Goal: Contribute content: Add original content to the website for others to see

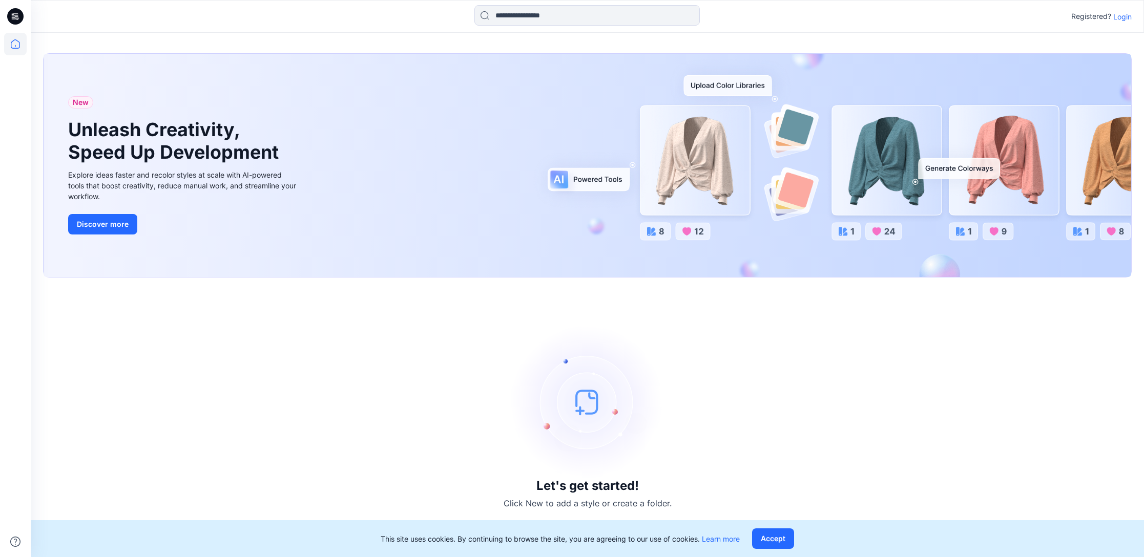
click at [1130, 17] on p "Login" at bounding box center [1122, 16] width 18 height 11
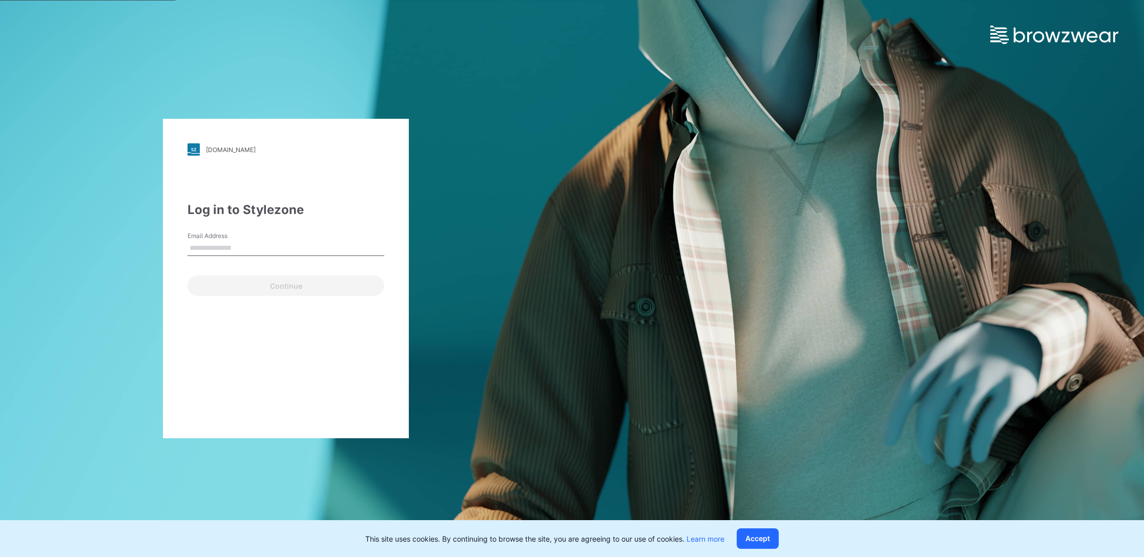
click at [309, 249] on input "Email Address" at bounding box center [286, 248] width 197 height 15
click at [297, 247] on input "Email Address" at bounding box center [286, 248] width 197 height 15
type input "**********"
click at [354, 293] on button "Continue" at bounding box center [286, 286] width 197 height 20
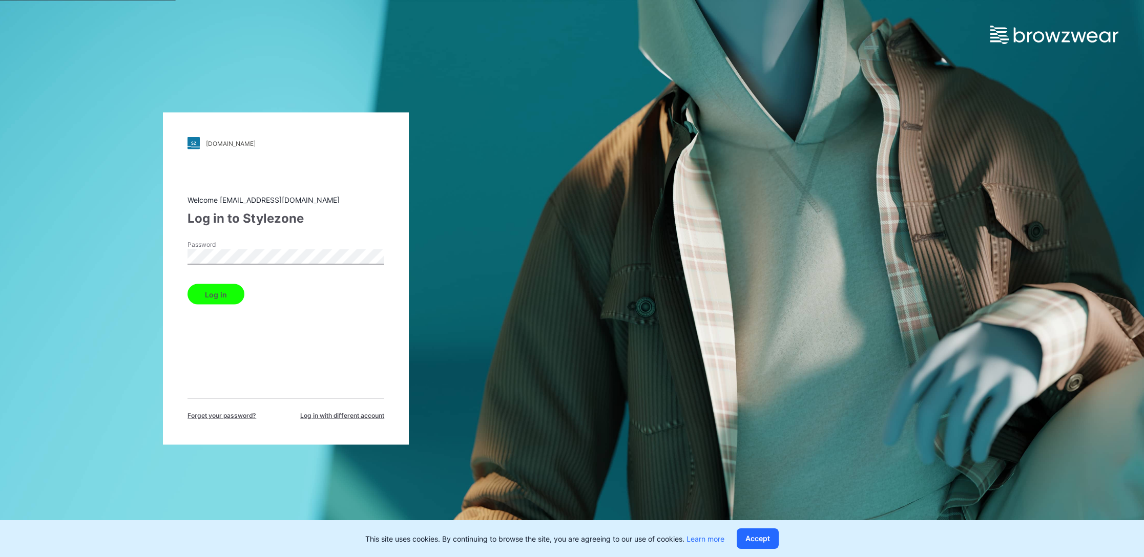
click at [215, 294] on button "Log in" at bounding box center [216, 294] width 57 height 20
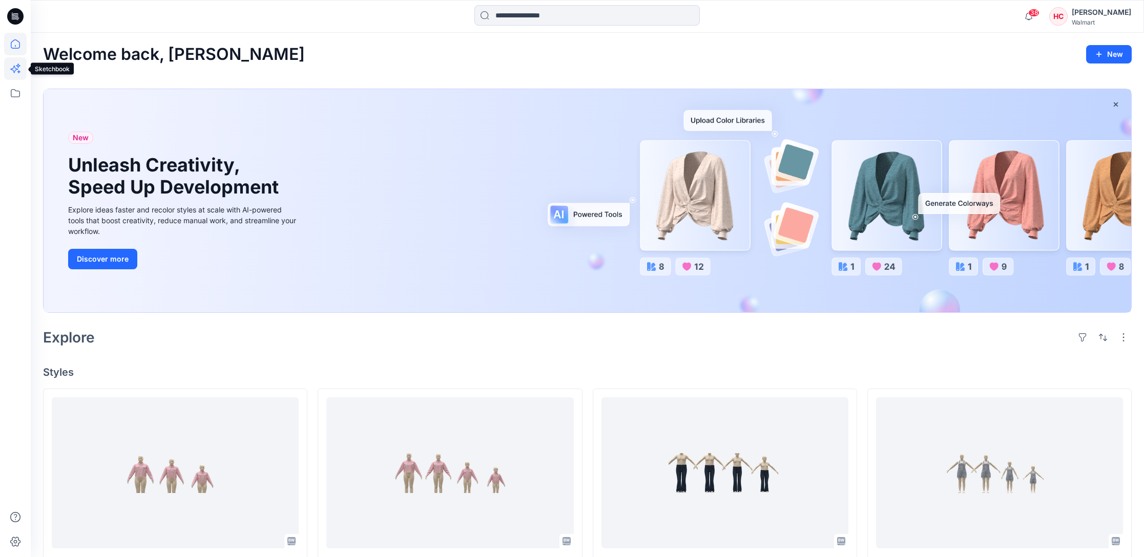
click at [15, 69] on icon at bounding box center [15, 68] width 23 height 23
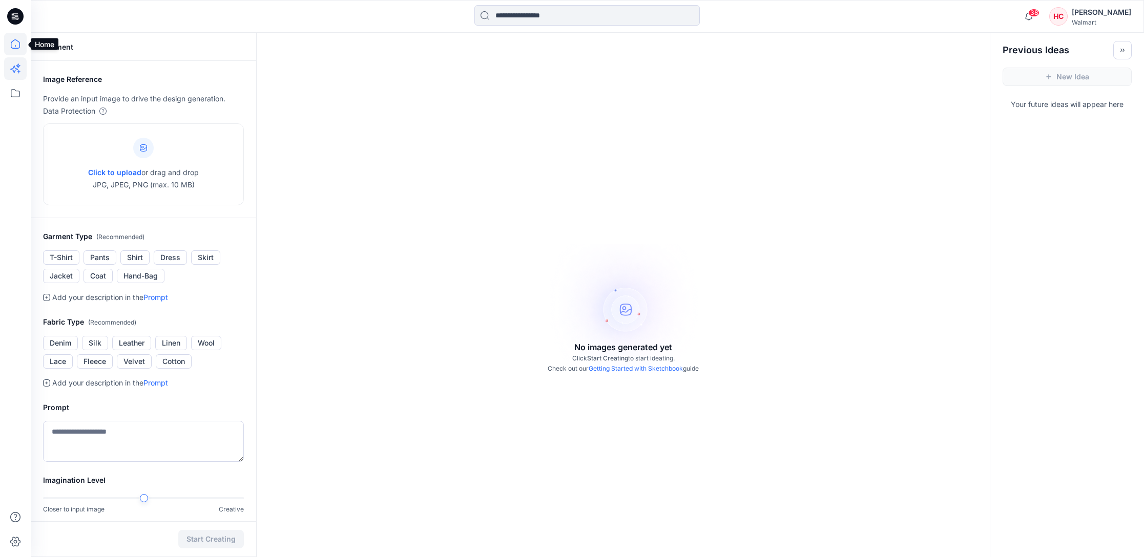
click at [14, 51] on icon at bounding box center [15, 44] width 23 height 23
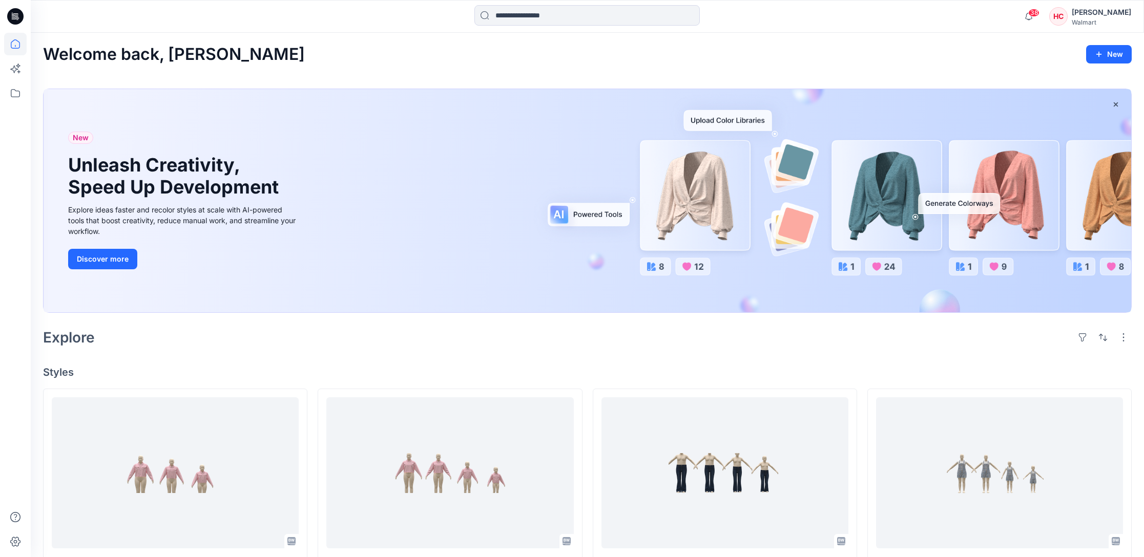
click at [1068, 13] on div "HC" at bounding box center [1058, 16] width 18 height 18
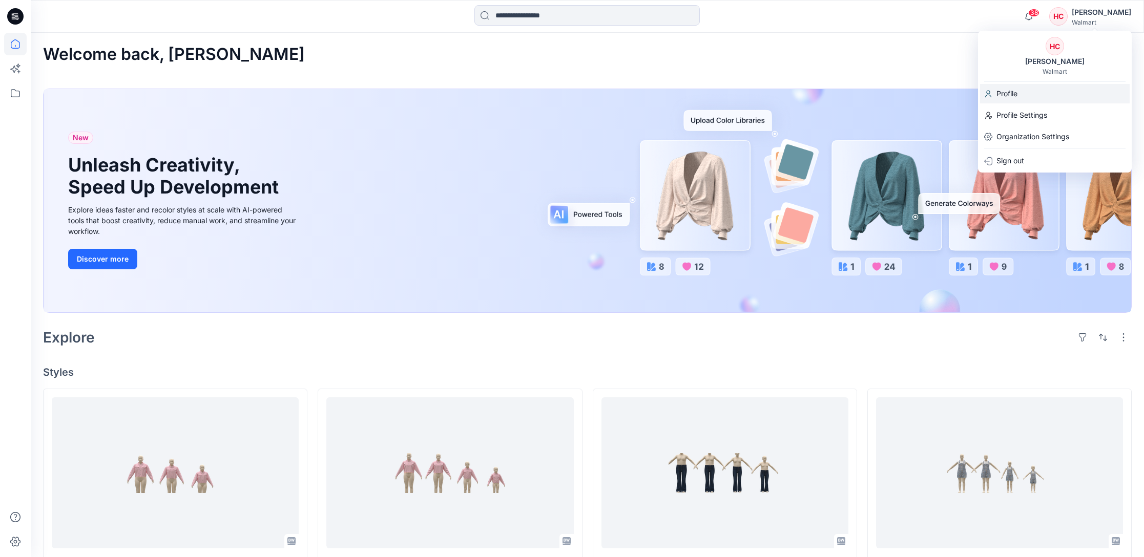
click at [1005, 95] on p "Profile" at bounding box center [1007, 93] width 21 height 19
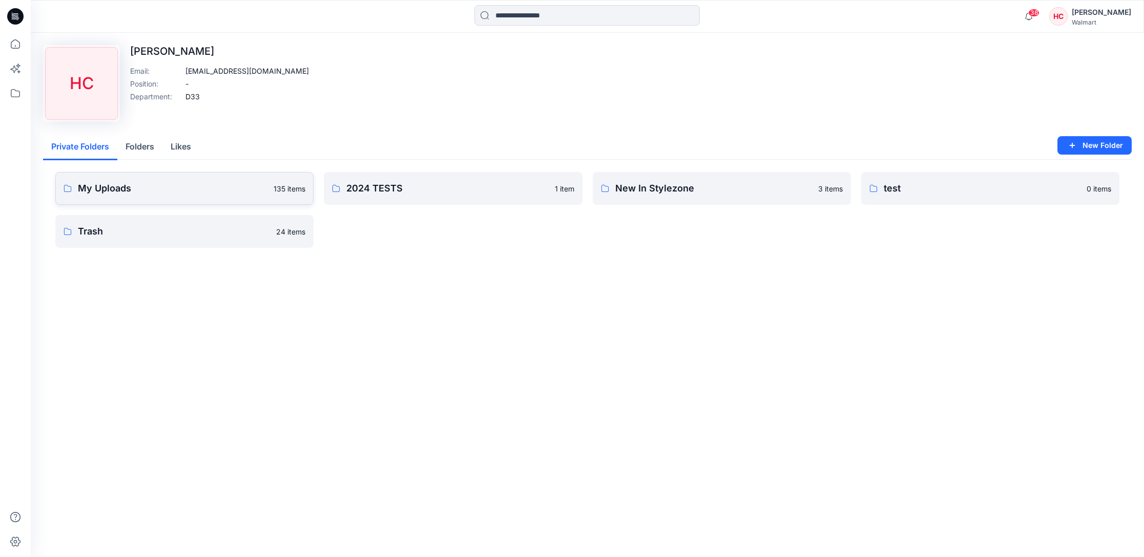
click at [210, 183] on p "My Uploads" at bounding box center [173, 188] width 190 height 14
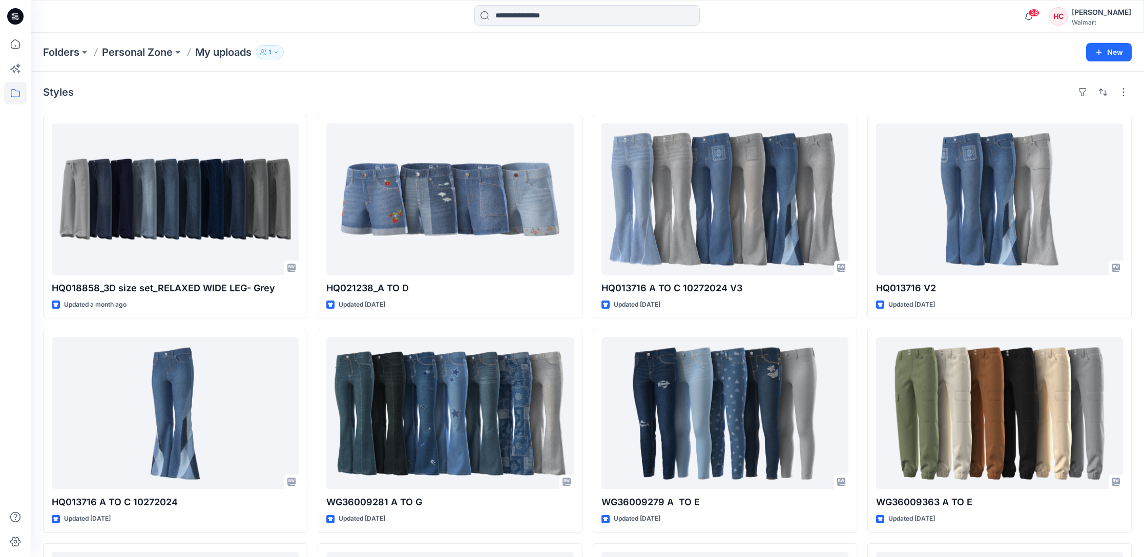
drag, startPoint x: 1106, startPoint y: 49, endPoint x: 874, endPoint y: 90, distance: 235.6
click at [880, 81] on div "Folders Personal Zone My uploads 1 New Styles HQ018858_3D size set_RELAXED WIDE…" at bounding box center [587, 415] width 1113 height 764
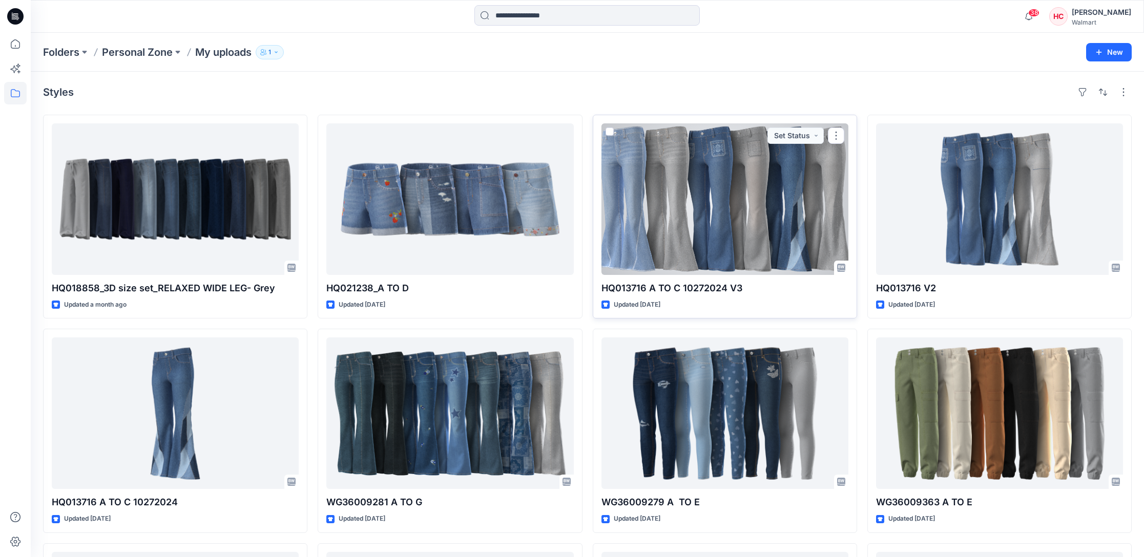
click at [772, 198] on div at bounding box center [725, 199] width 247 height 152
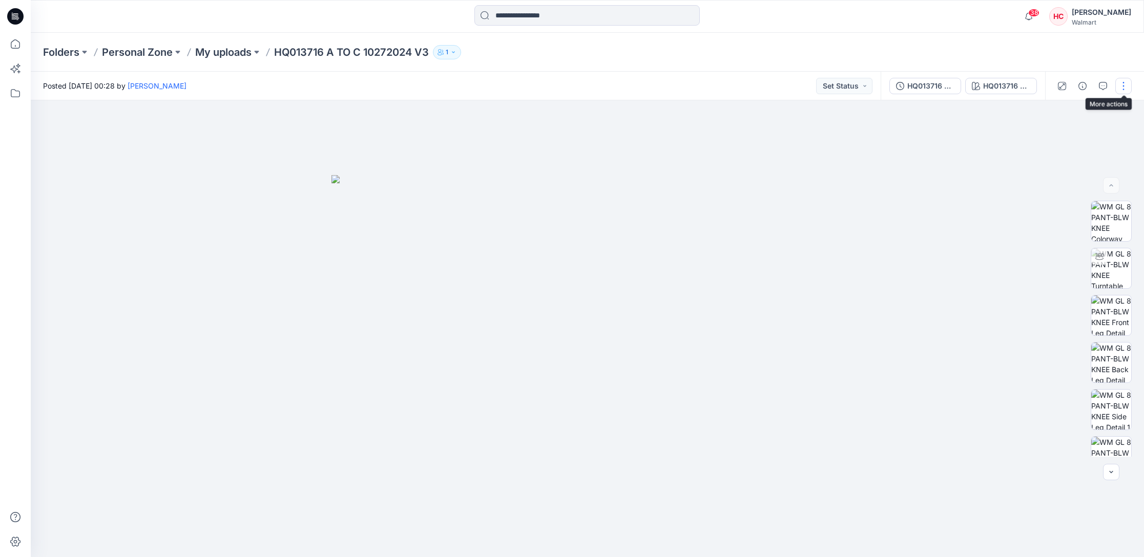
click at [1126, 85] on button "button" at bounding box center [1123, 86] width 16 height 16
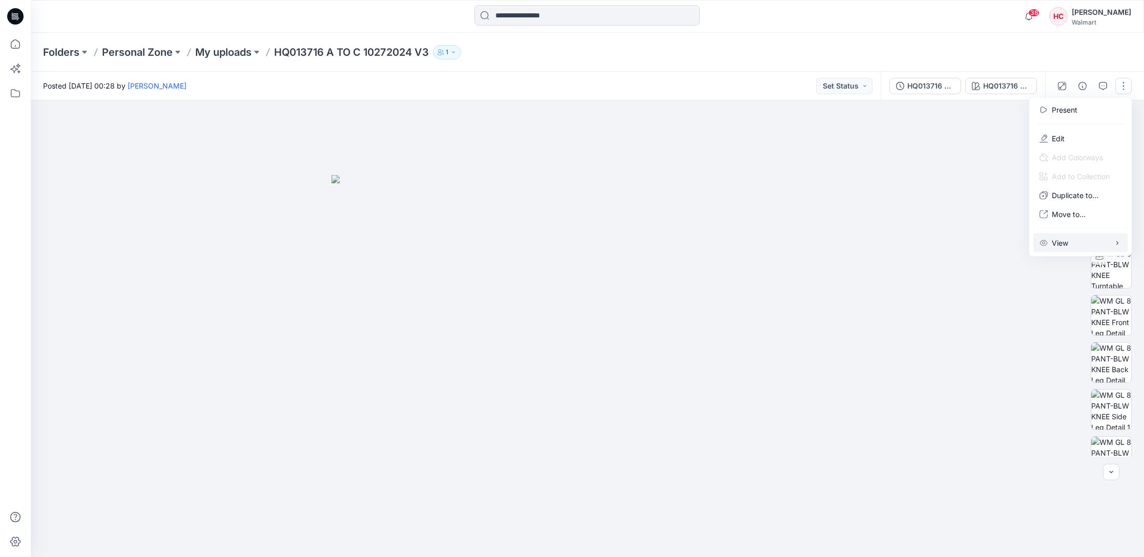
click at [1084, 239] on button "View" at bounding box center [1080, 243] width 94 height 19
click at [1059, 135] on p "Edit" at bounding box center [1058, 138] width 13 height 11
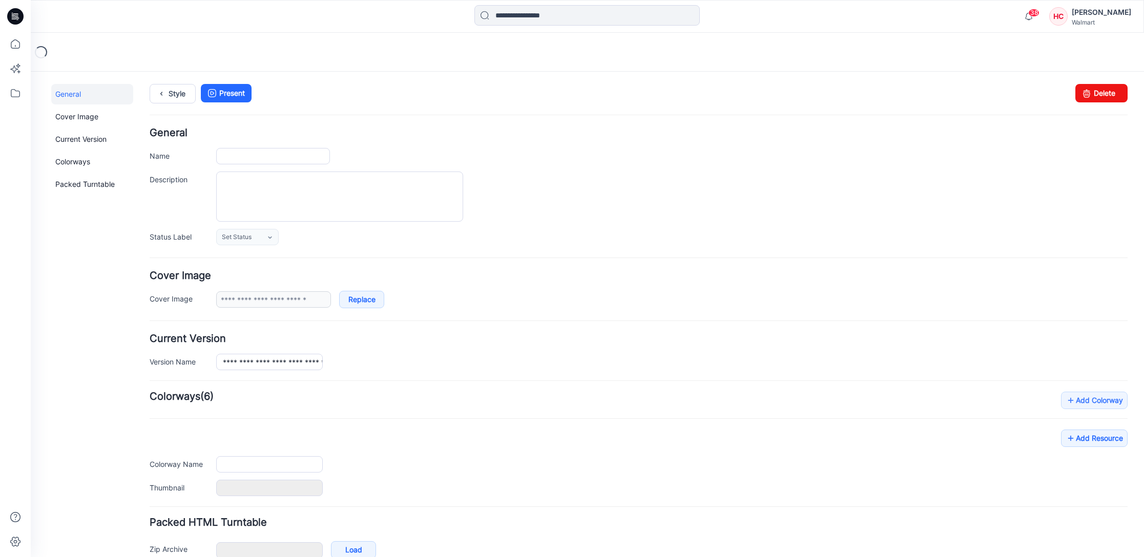
type input "**********"
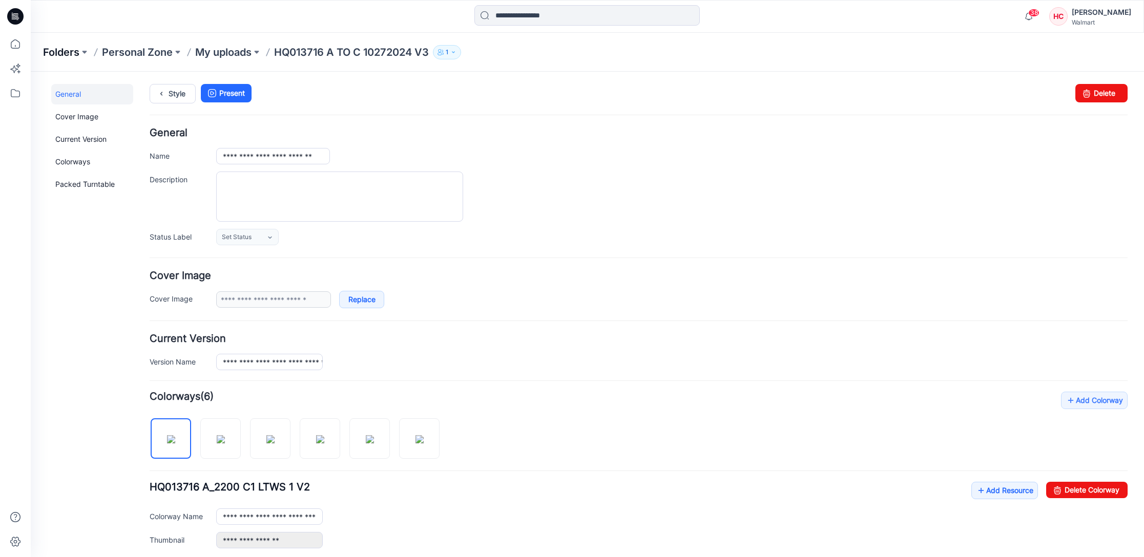
click at [71, 53] on p "Folders" at bounding box center [61, 52] width 36 height 14
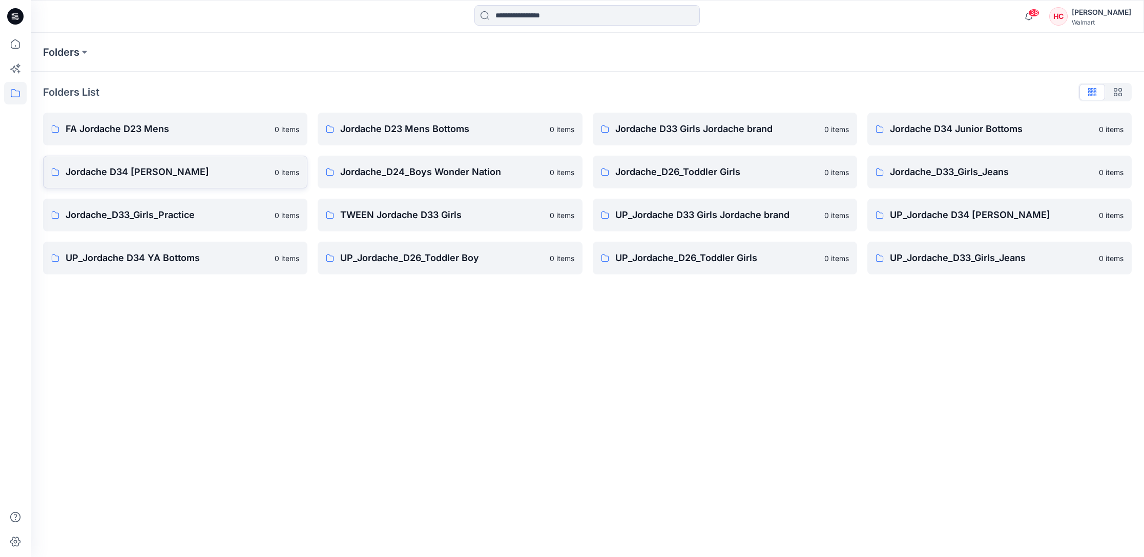
click at [192, 171] on p "Jordache D34 [PERSON_NAME]" at bounding box center [167, 172] width 203 height 14
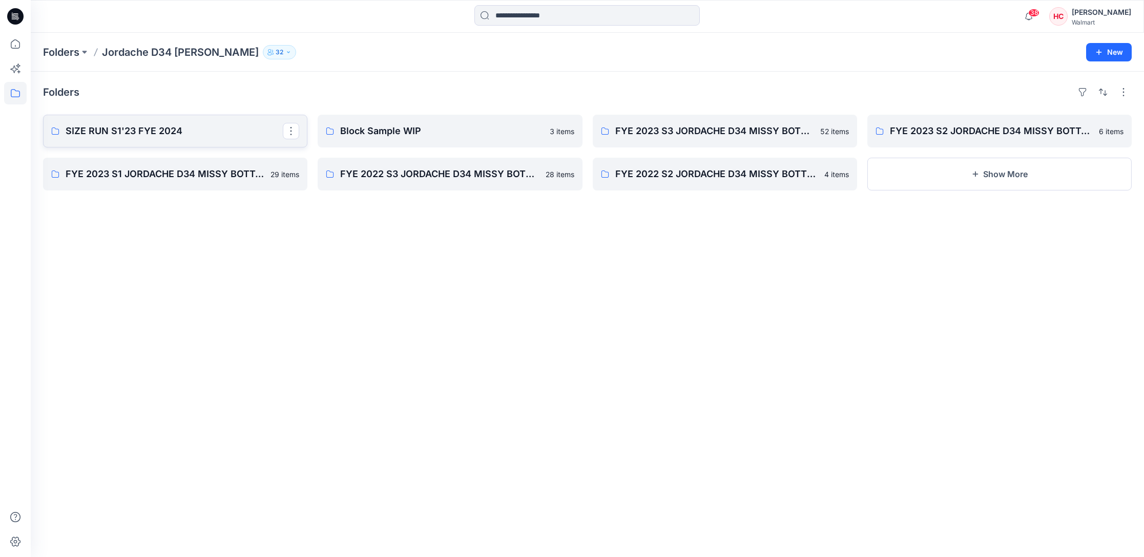
click at [168, 132] on p "SIZE RUN S1'23 FYE 2024" at bounding box center [174, 131] width 217 height 14
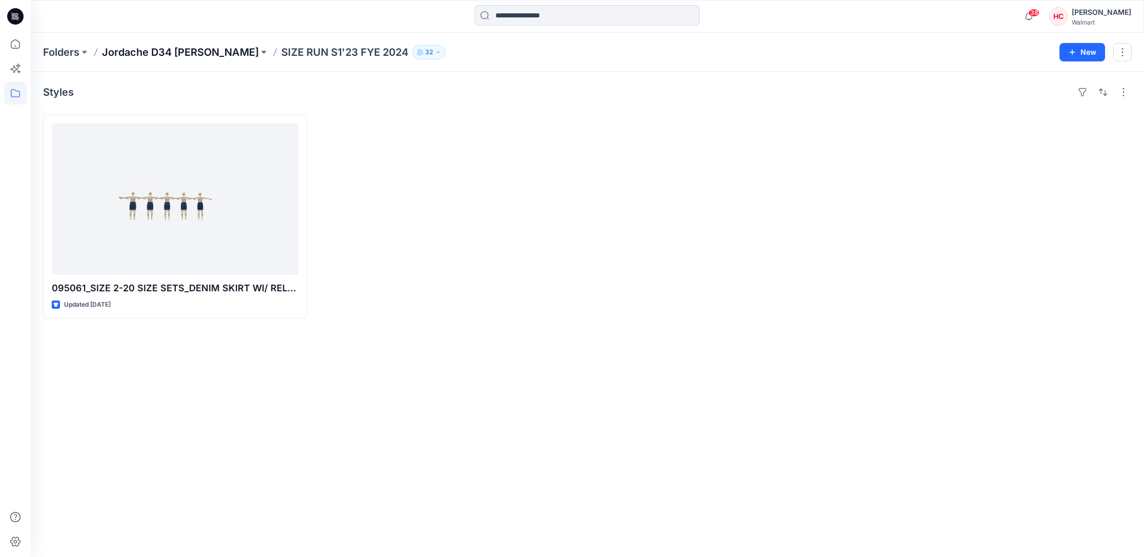
click at [182, 55] on p "Jordache D34 Missy Bottoms" at bounding box center [180, 52] width 157 height 14
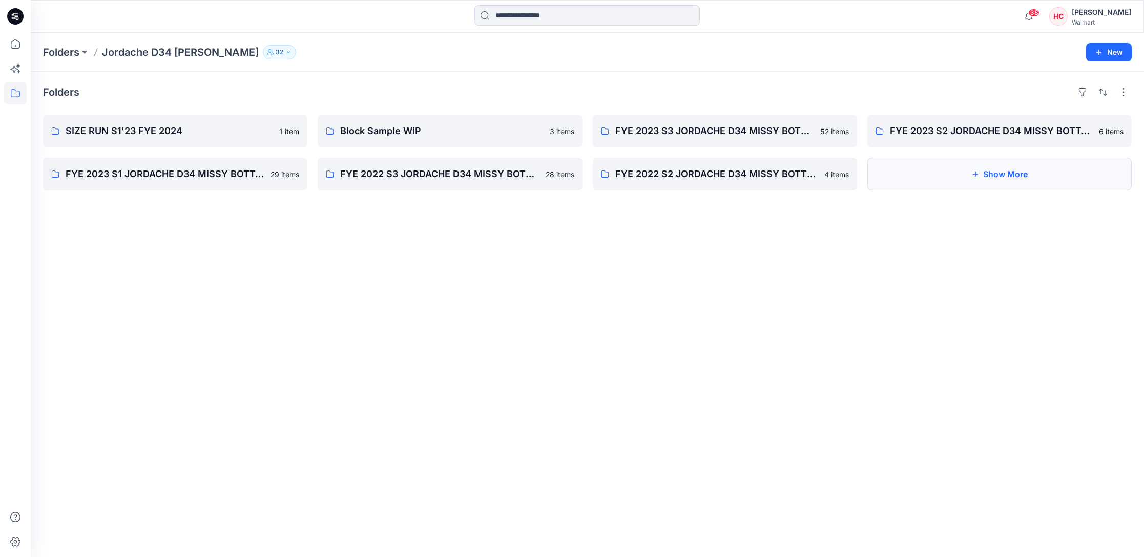
click at [968, 172] on button "Show More" at bounding box center [999, 174] width 264 height 33
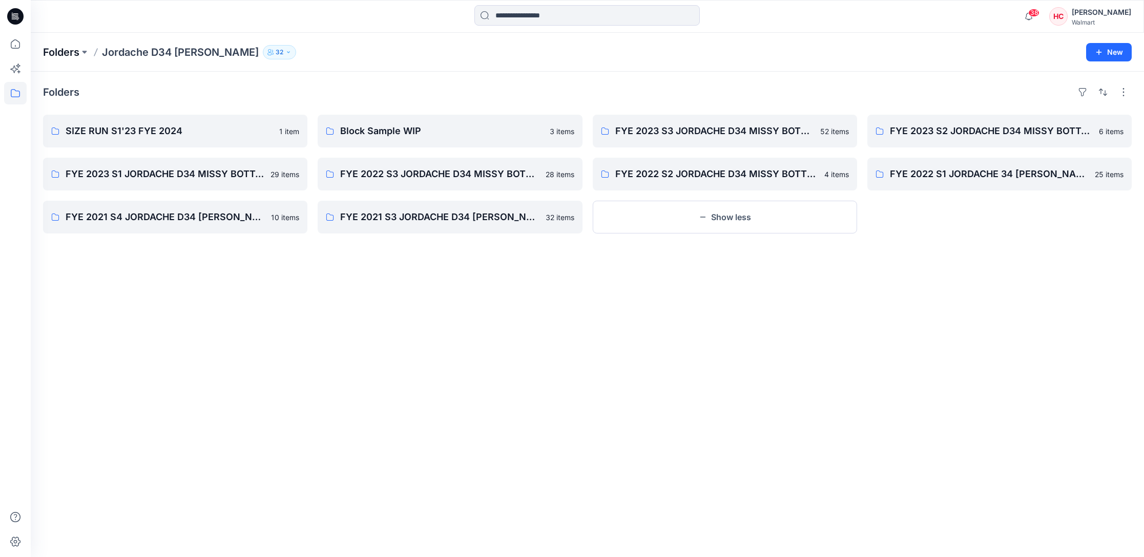
click at [58, 51] on p "Folders" at bounding box center [61, 52] width 36 height 14
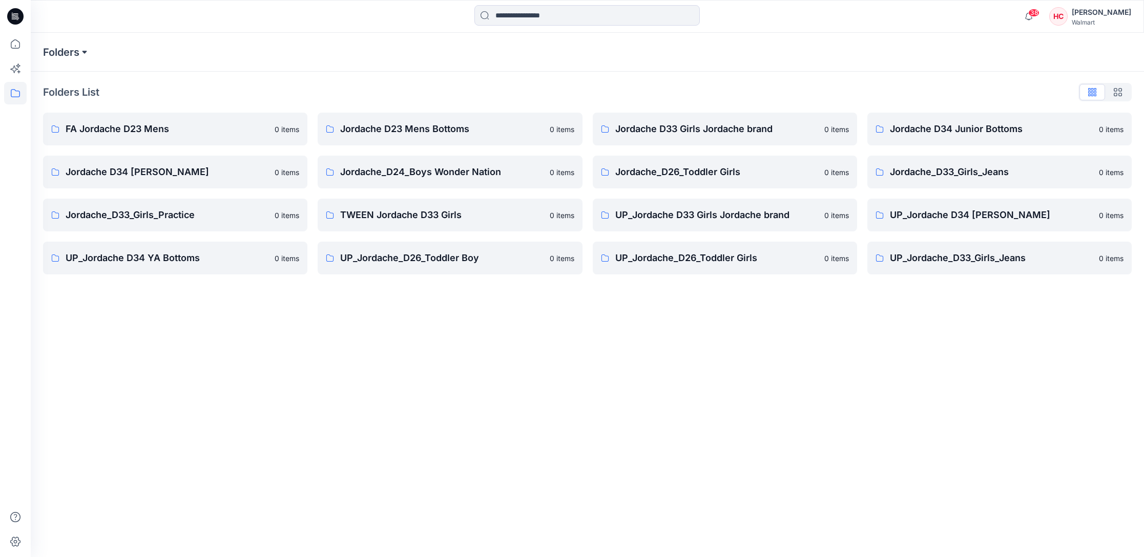
click at [84, 53] on button at bounding box center [84, 52] width 10 height 14
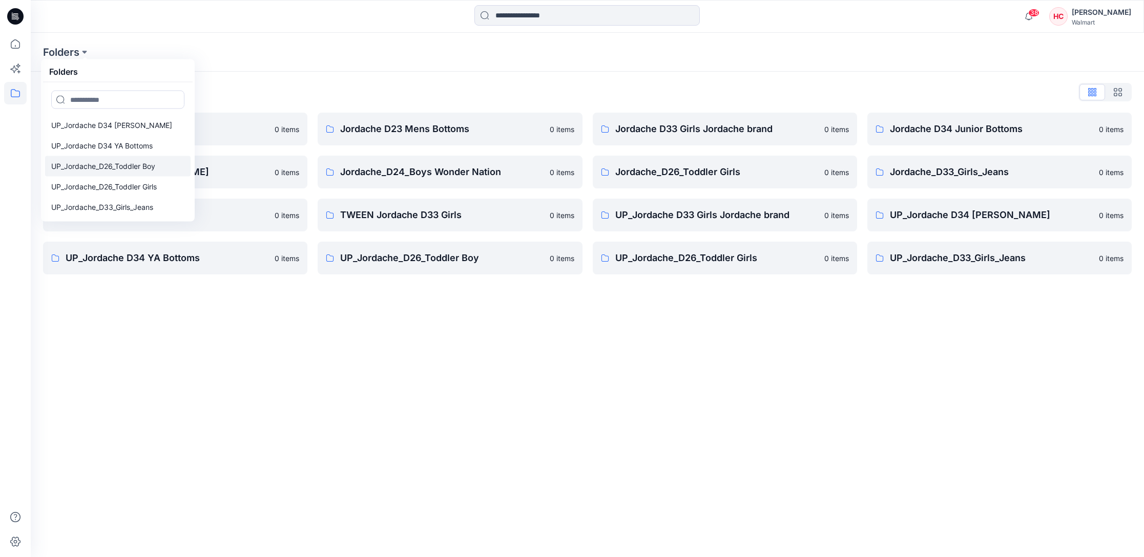
scroll to position [225, 0]
click at [140, 202] on p "UP_Jordache_D33_Girls_Jeans" at bounding box center [102, 207] width 102 height 12
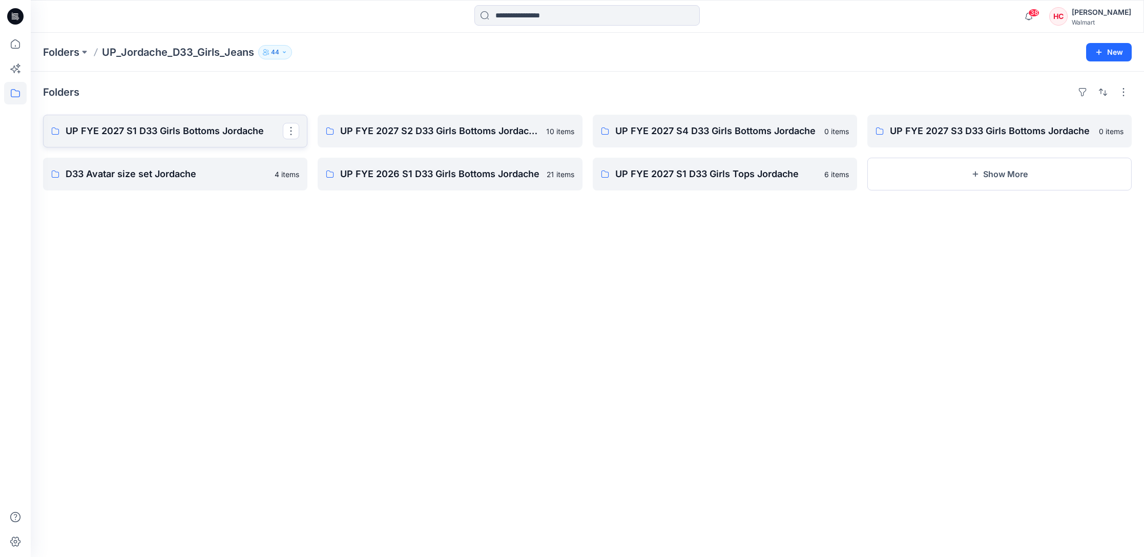
scroll to position [1, 0]
click at [214, 139] on link "UP FYE 2027 S1 D33 Girls Bottoms Jordache" at bounding box center [175, 131] width 264 height 33
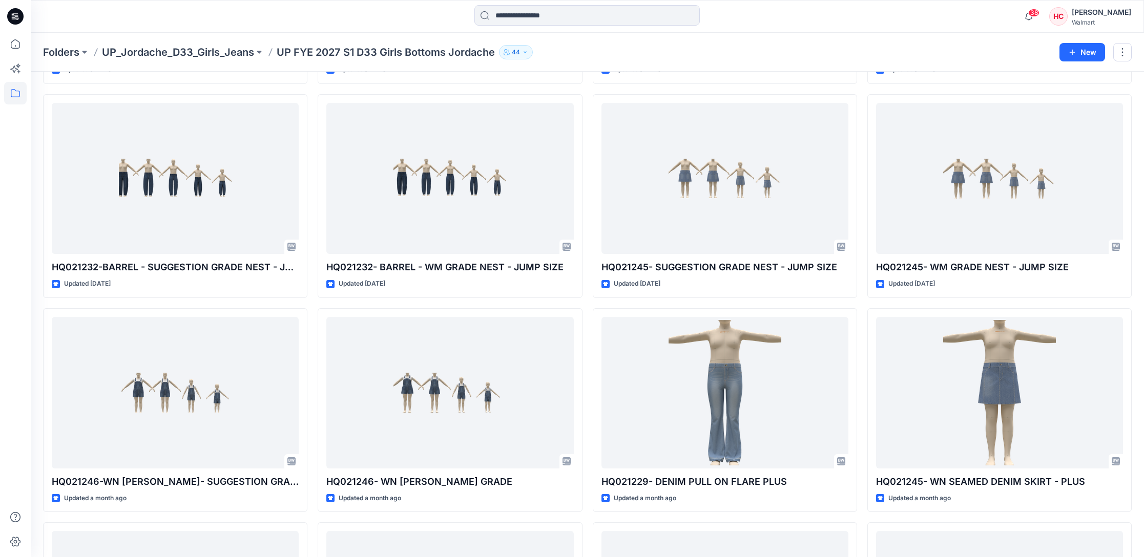
scroll to position [878, 0]
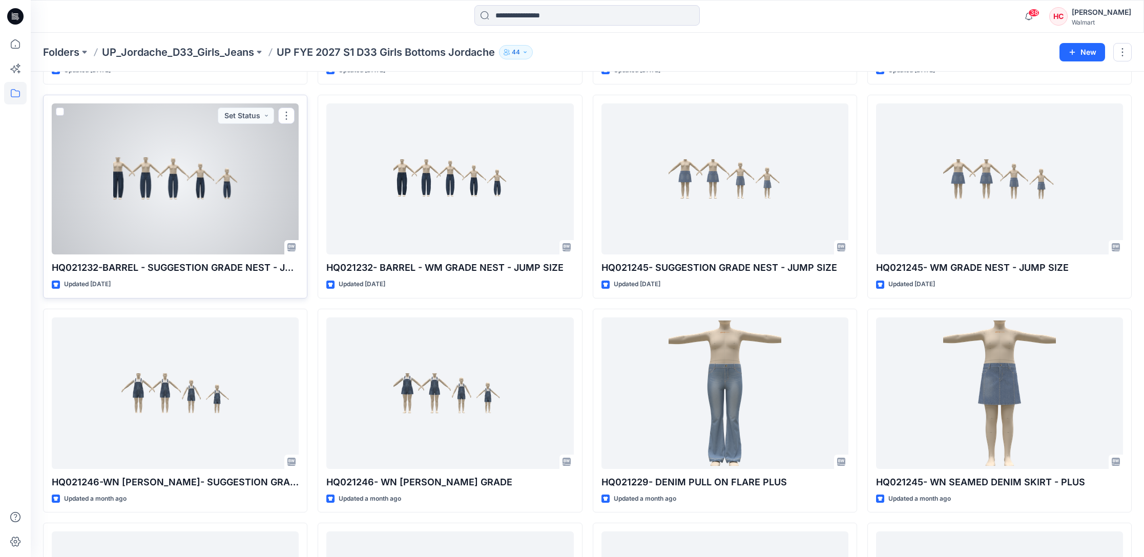
click at [216, 184] on div at bounding box center [175, 179] width 247 height 152
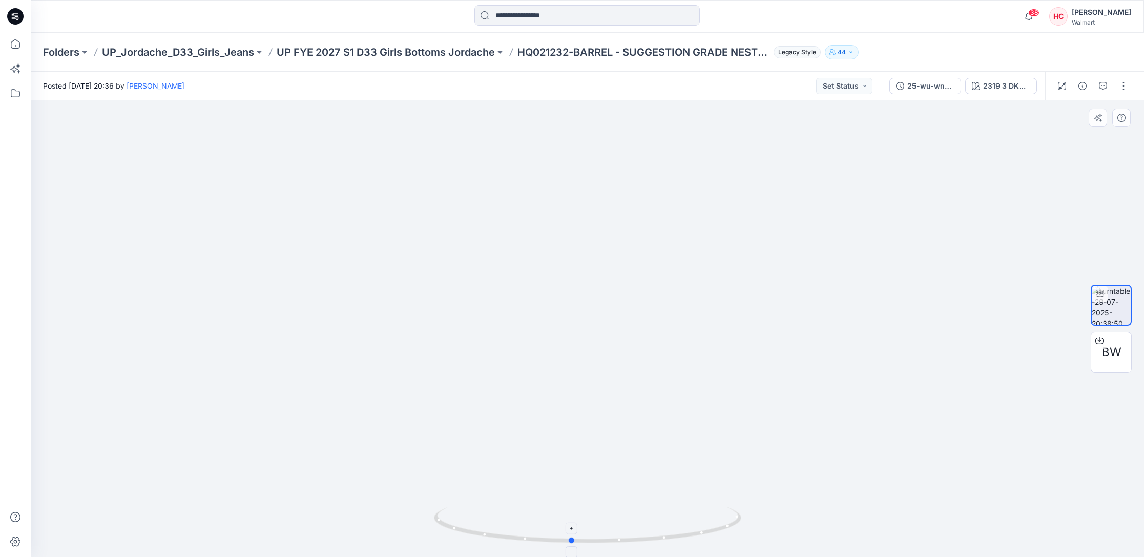
drag, startPoint x: 654, startPoint y: 537, endPoint x: 638, endPoint y: 518, distance: 25.5
click at [638, 518] on icon at bounding box center [589, 527] width 310 height 38
click at [990, 85] on div "2319 3 DKWS" at bounding box center [1006, 85] width 47 height 11
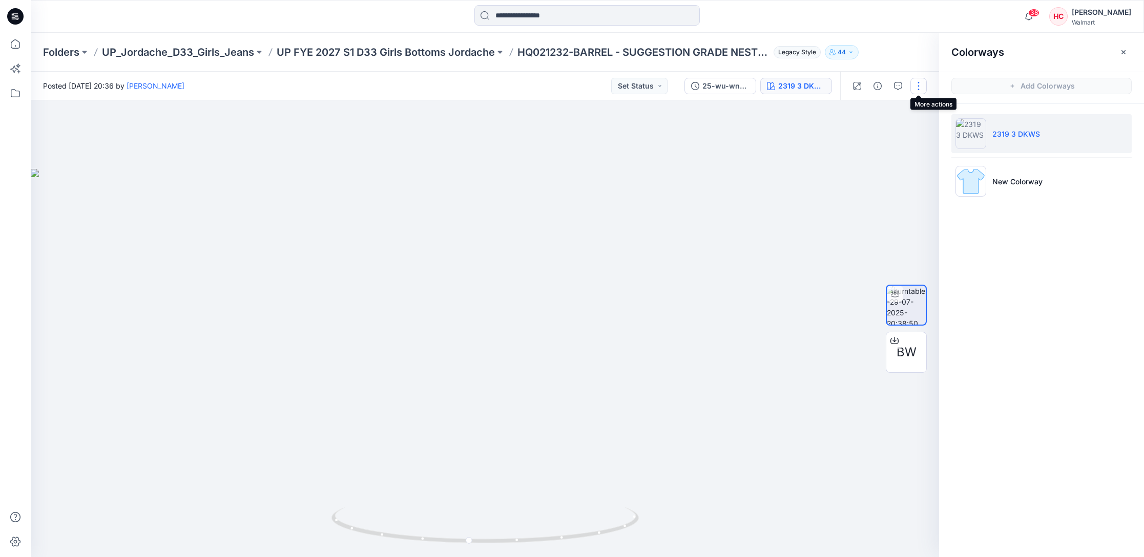
click at [918, 85] on button "button" at bounding box center [918, 86] width 16 height 16
click at [856, 141] on p "Edit" at bounding box center [853, 142] width 13 height 11
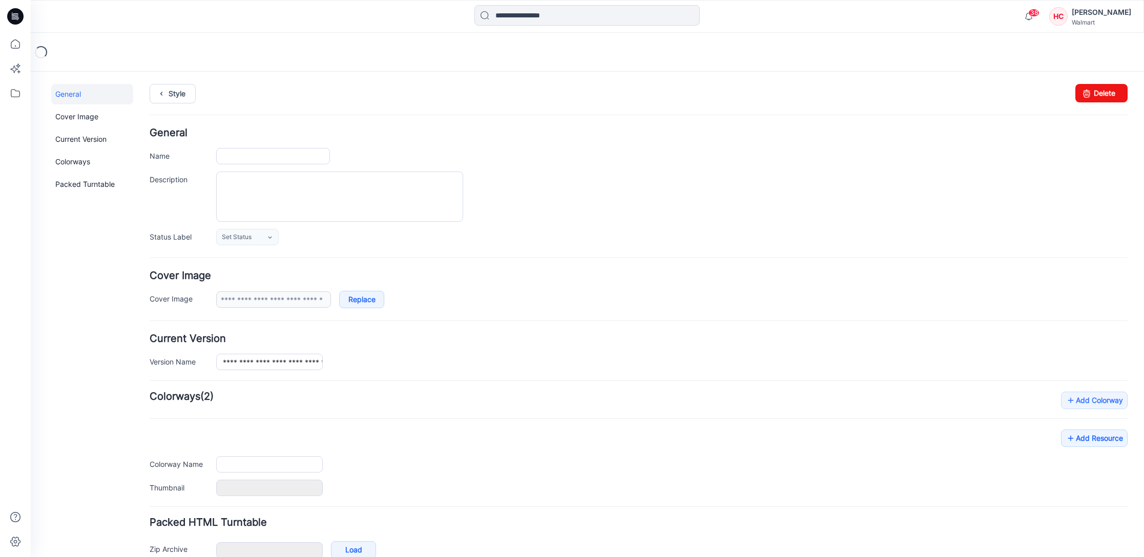
type input "**********"
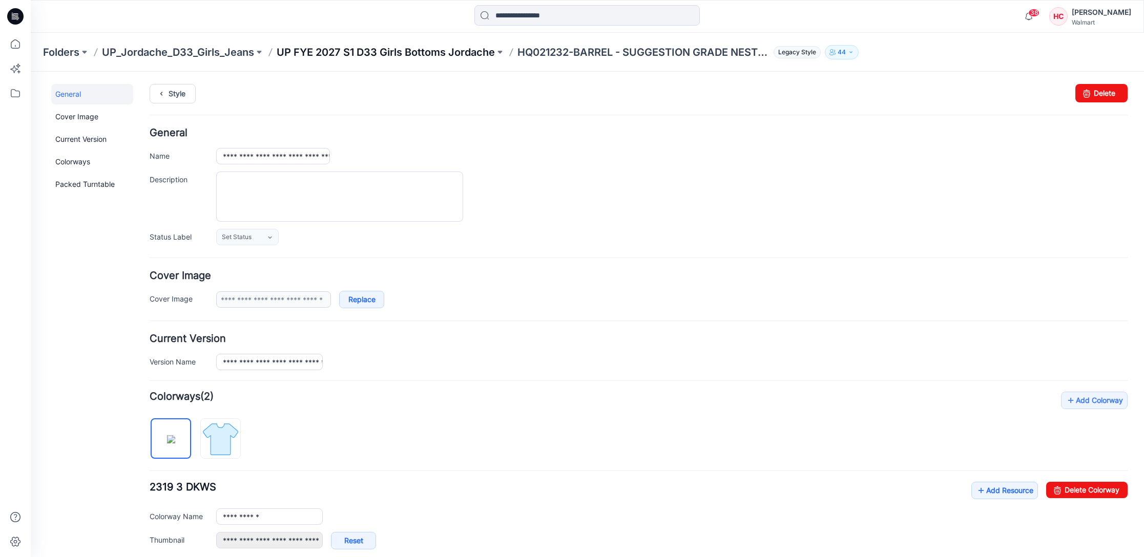
click at [303, 52] on p "UP FYE 2027 S1 D33 Girls Bottoms Jordache" at bounding box center [386, 52] width 218 height 14
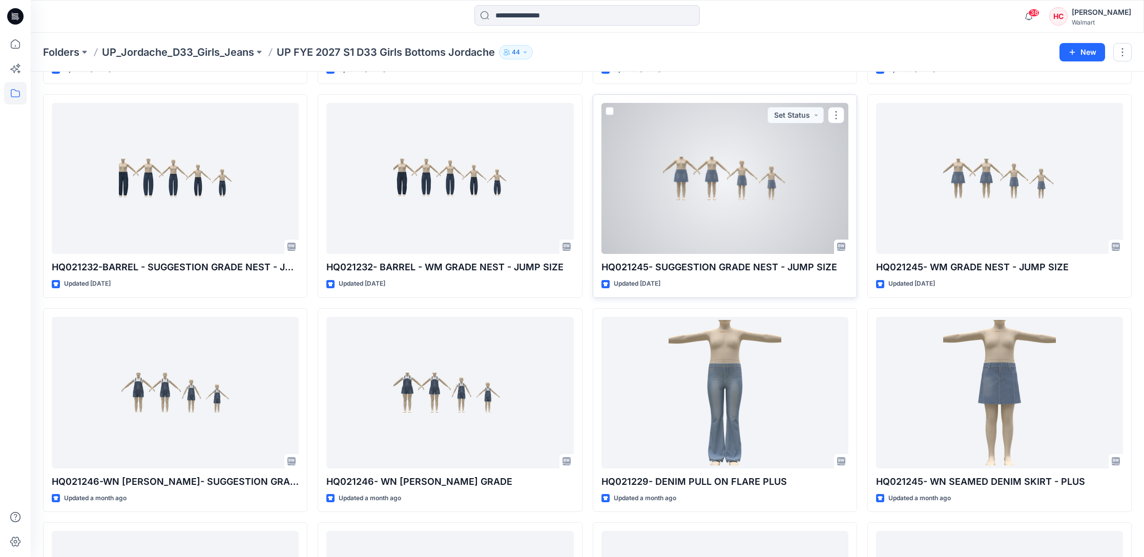
scroll to position [878, 0]
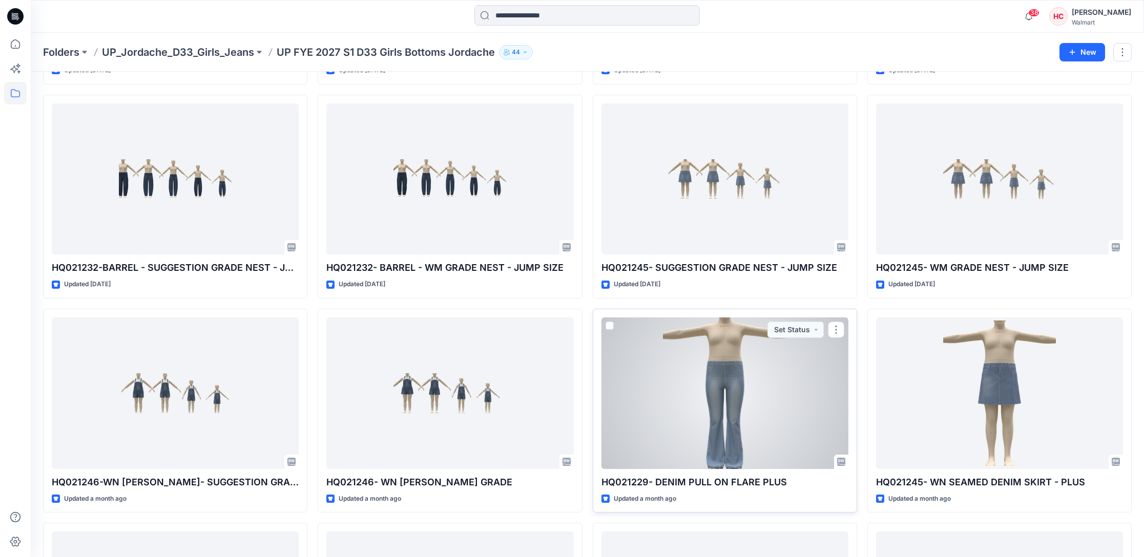
click at [747, 395] on div at bounding box center [725, 394] width 247 height 152
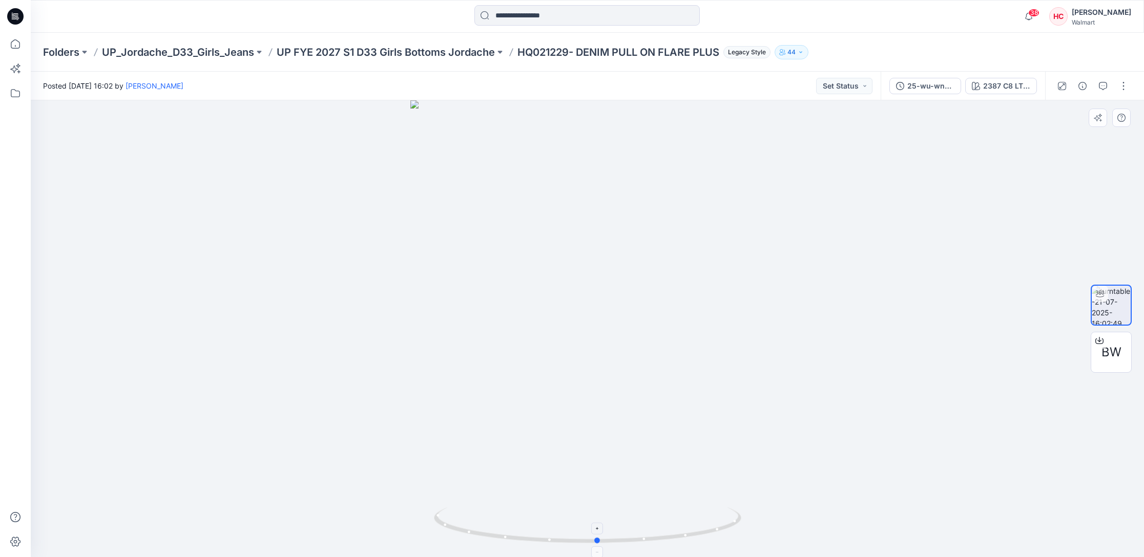
drag, startPoint x: 665, startPoint y: 534, endPoint x: 675, endPoint y: 528, distance: 12.0
click at [675, 529] on icon at bounding box center [589, 527] width 310 height 38
click at [1124, 88] on button "button" at bounding box center [1123, 86] width 16 height 16
click at [1060, 231] on p "View" at bounding box center [1060, 228] width 16 height 11
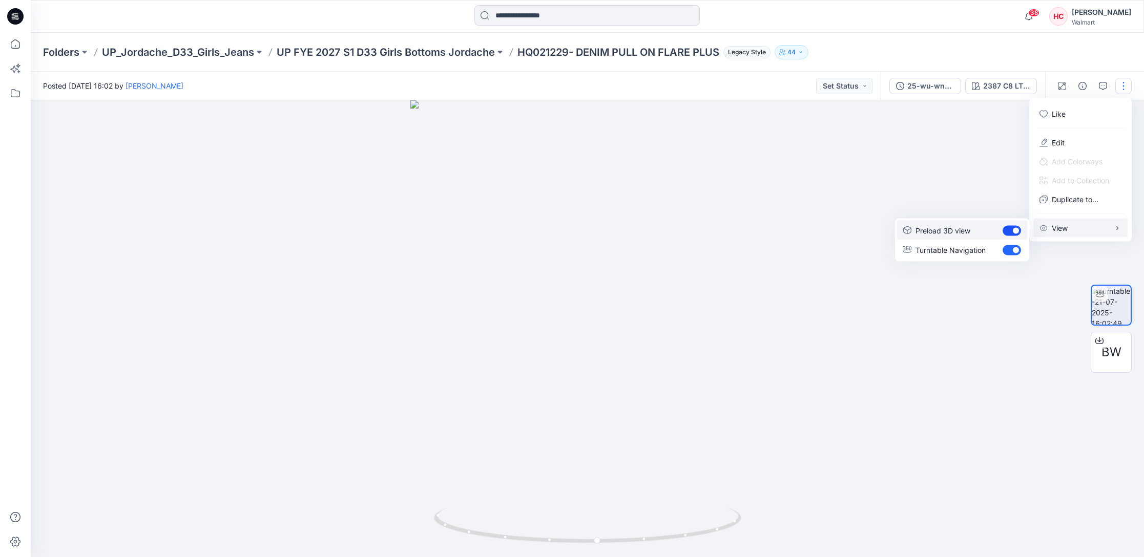
click at [1015, 231] on span "button" at bounding box center [1016, 231] width 6 height 6
click at [1015, 231] on span "button" at bounding box center [1012, 231] width 18 height 10
click at [1074, 143] on button "Edit" at bounding box center [1080, 142] width 94 height 19
drag, startPoint x: 673, startPoint y: 537, endPoint x: 659, endPoint y: 532, distance: 15.2
click at [659, 532] on icon at bounding box center [589, 527] width 310 height 38
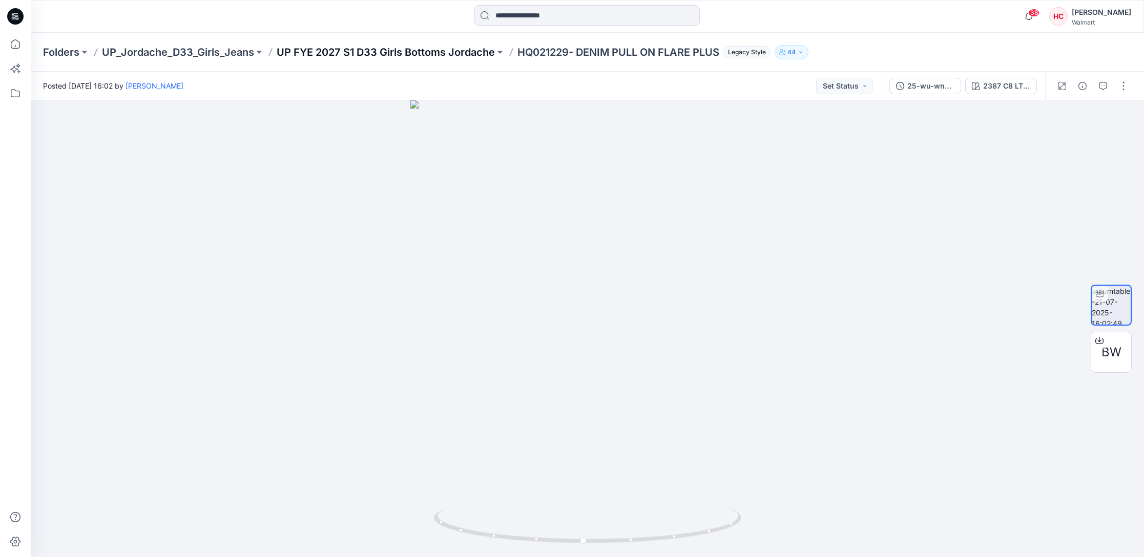
click at [328, 48] on p "UP FYE 2027 S1 D33 Girls Bottoms Jordache" at bounding box center [386, 52] width 218 height 14
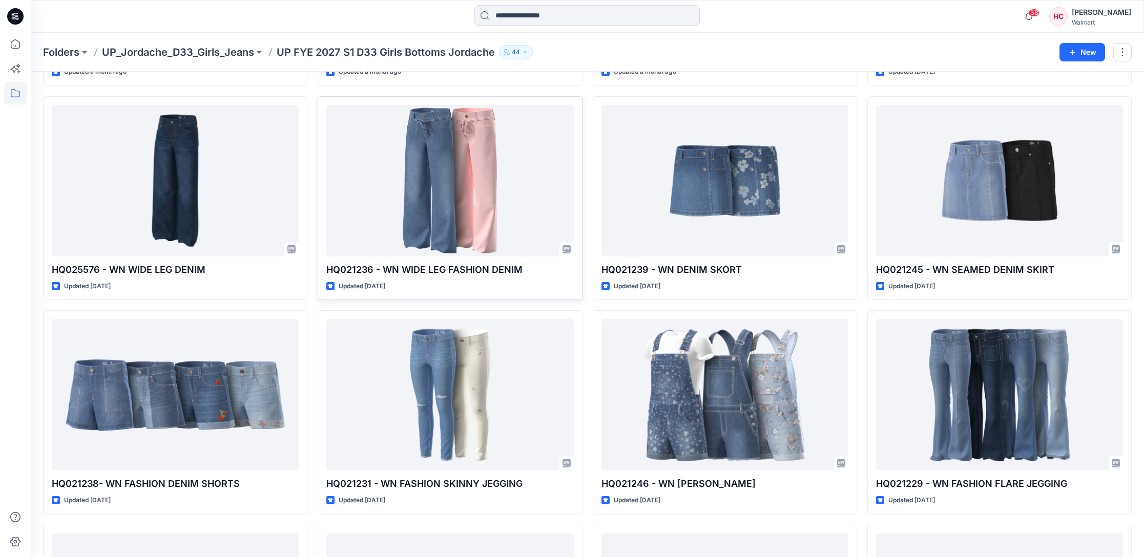
scroll to position [1519, 0]
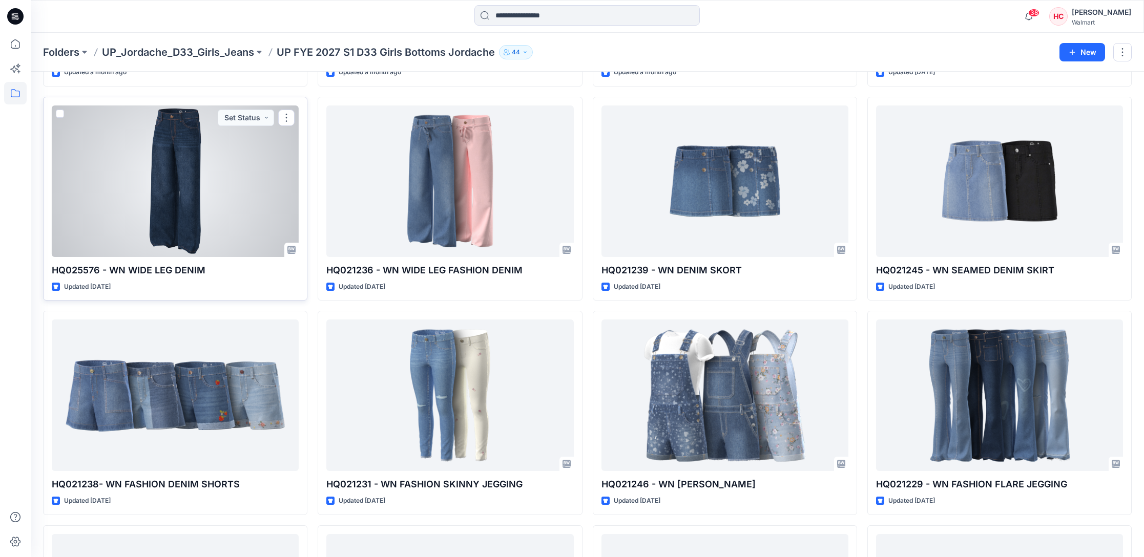
click at [191, 192] on div at bounding box center [175, 182] width 247 height 152
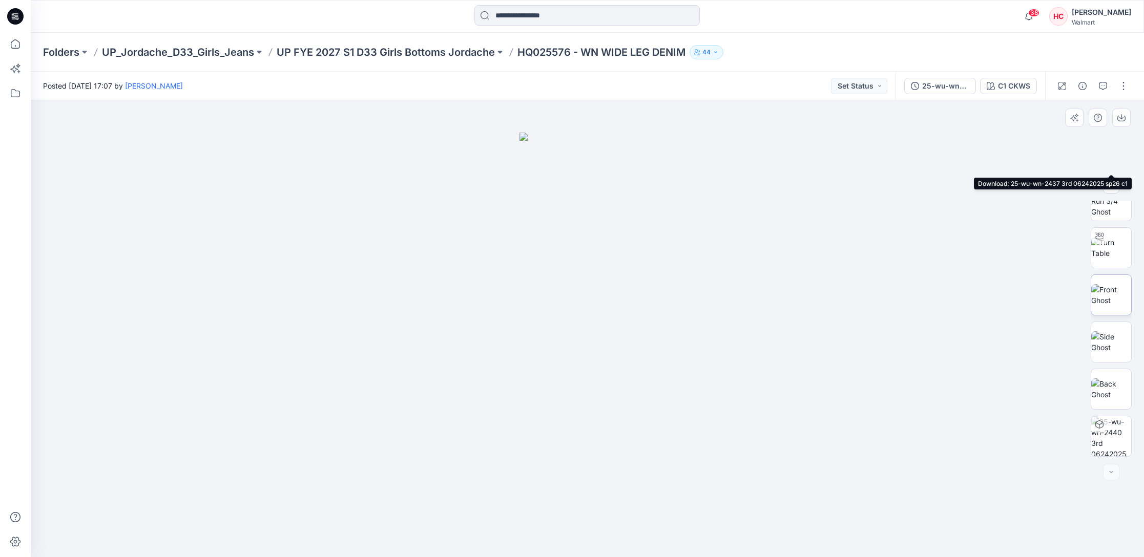
scroll to position [350, 0]
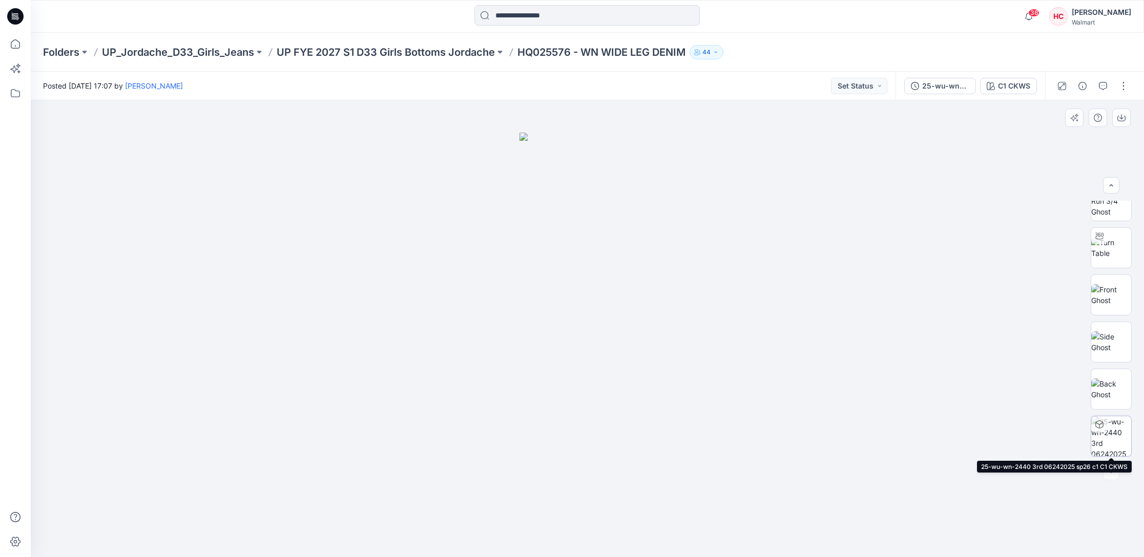
click at [1108, 431] on img at bounding box center [1111, 437] width 40 height 40
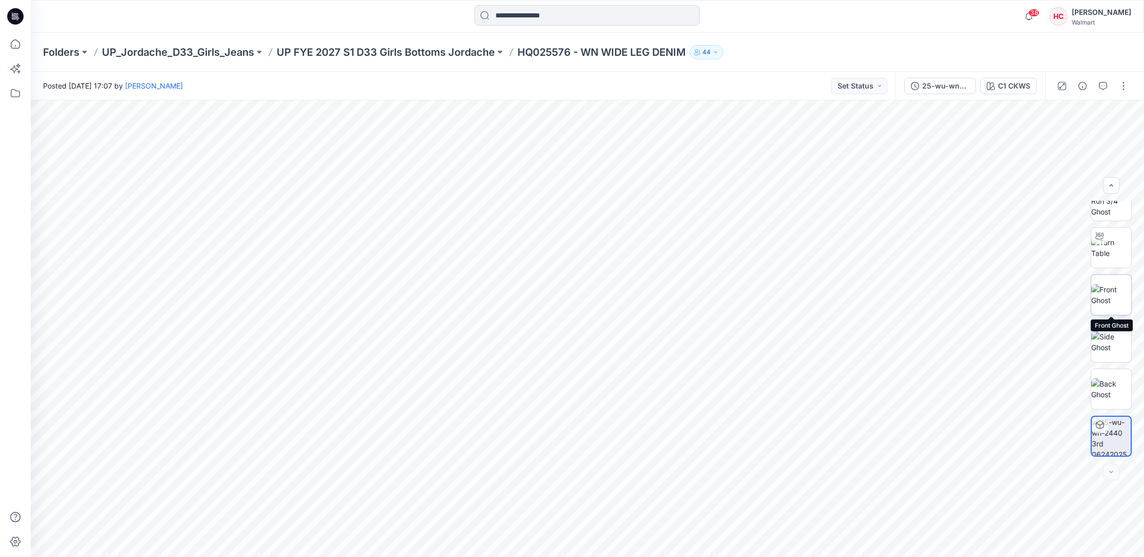
click at [1116, 296] on img at bounding box center [1111, 295] width 40 height 22
click at [1096, 16] on div "[PERSON_NAME]" at bounding box center [1101, 12] width 59 height 12
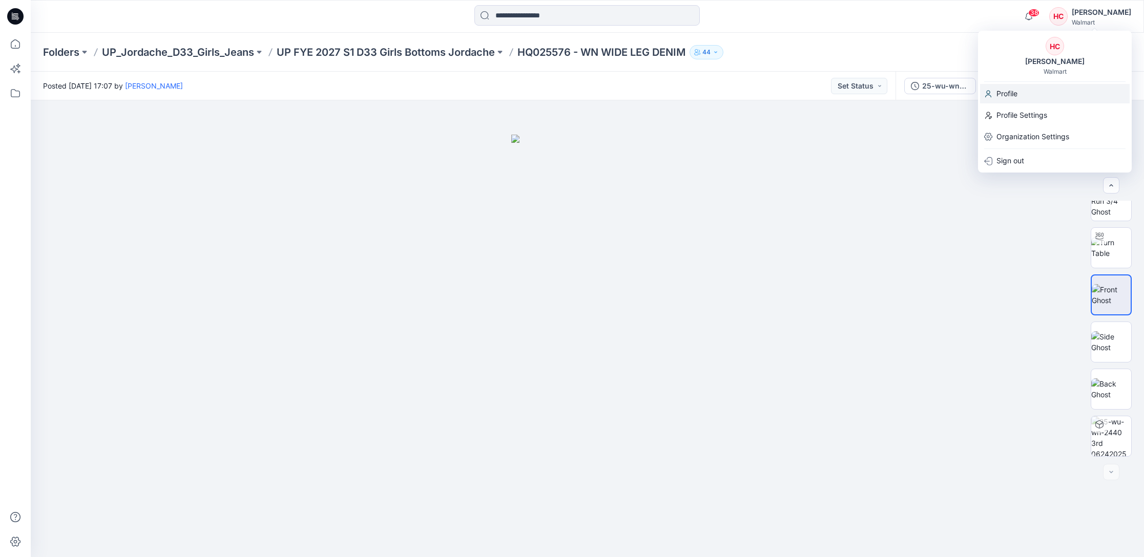
click at [1017, 93] on p "Profile" at bounding box center [1007, 93] width 21 height 19
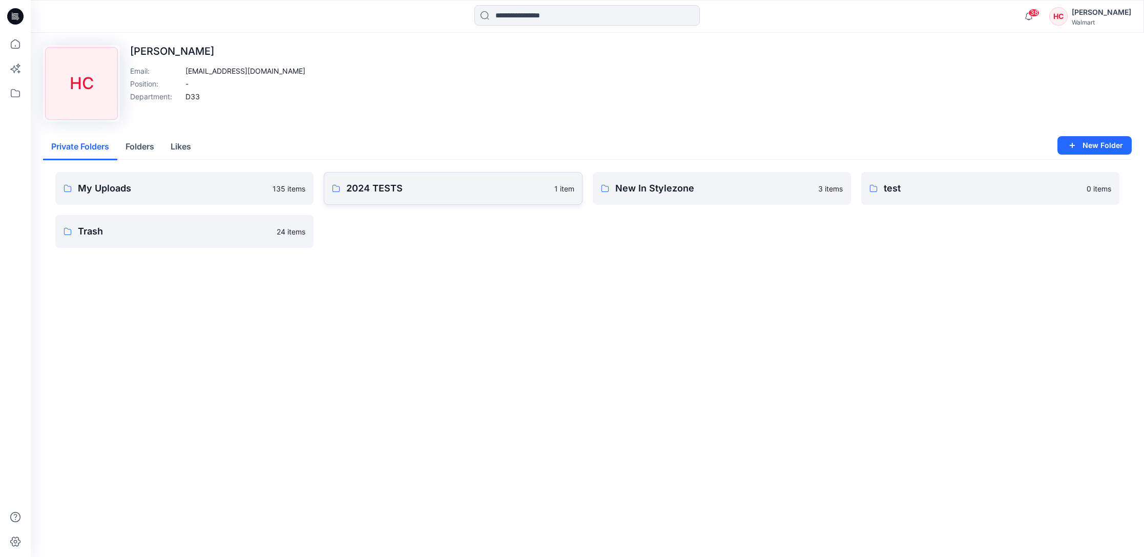
click at [410, 191] on p "2024 TESTS" at bounding box center [446, 188] width 201 height 14
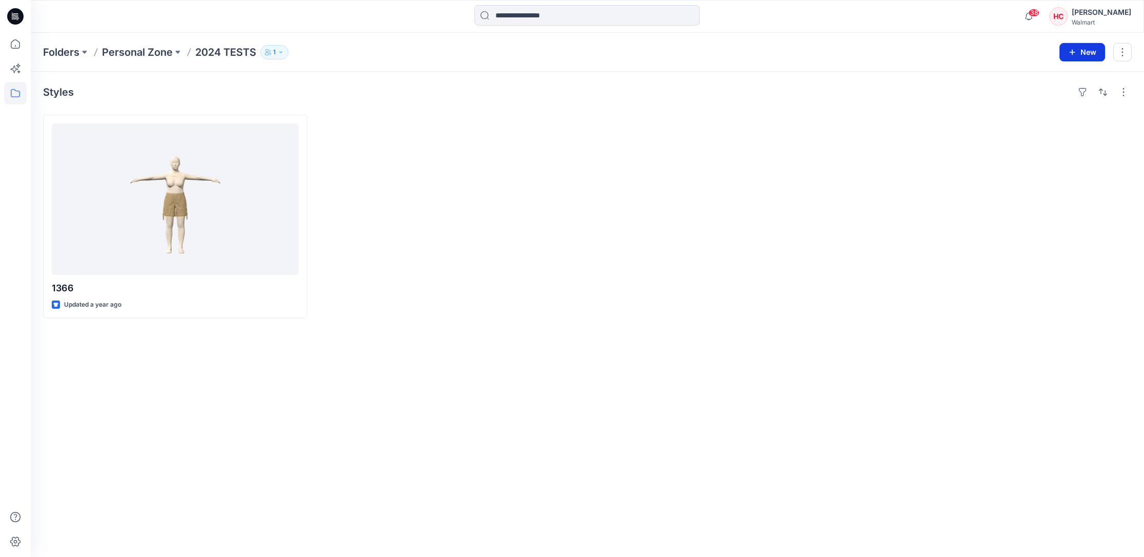
click at [1092, 57] on button "New" at bounding box center [1083, 52] width 46 height 18
click at [1064, 76] on p "New Style" at bounding box center [1050, 78] width 34 height 12
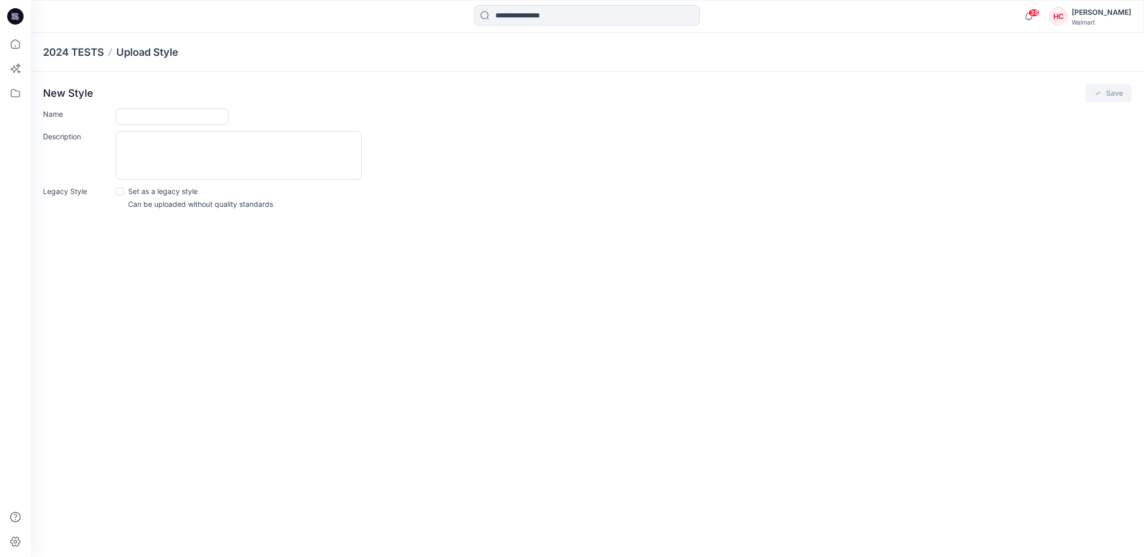
click at [157, 114] on input "Name" at bounding box center [172, 117] width 113 height 16
type input "****"
click at [1108, 93] on button "Save" at bounding box center [1108, 93] width 47 height 18
type input "****"
type input "**********"
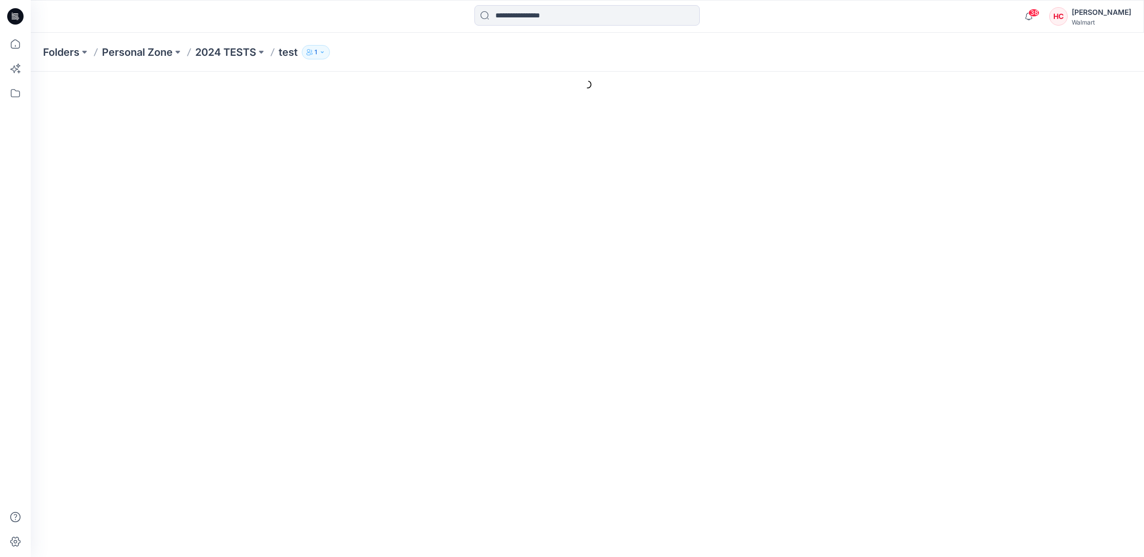
type input "**********"
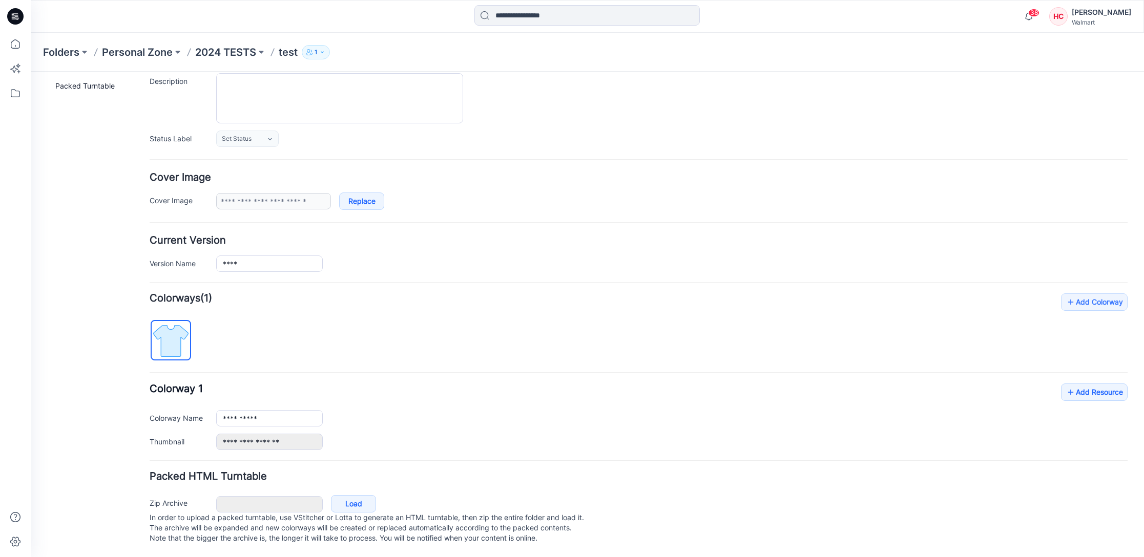
scroll to position [109, 0]
click at [1085, 384] on link "Add Resource" at bounding box center [1094, 392] width 67 height 17
click at [1082, 384] on link "Add Resource" at bounding box center [1094, 392] width 67 height 17
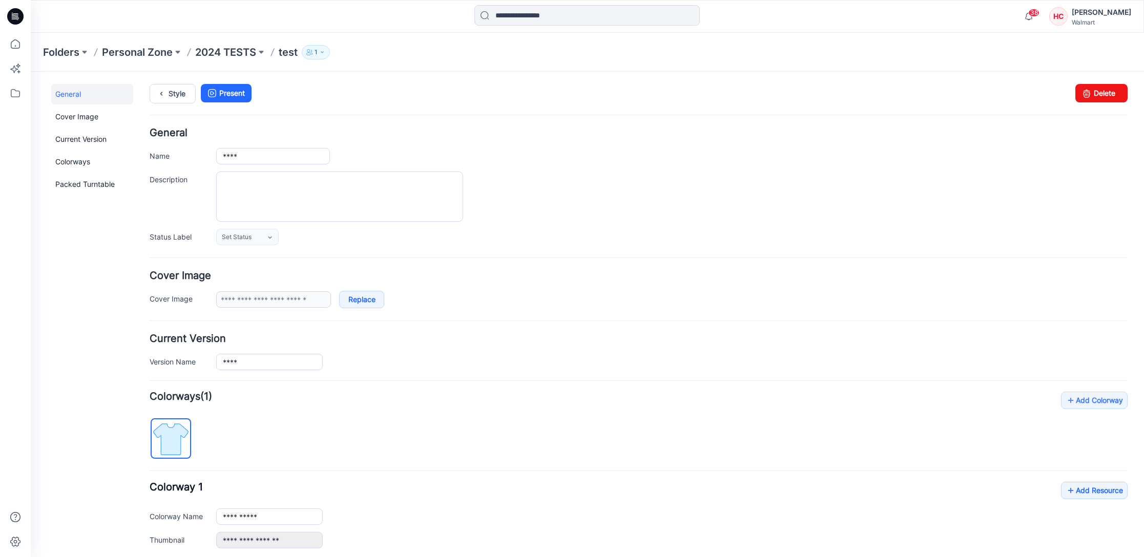
scroll to position [0, 0]
click at [1115, 492] on link "Add Resource" at bounding box center [1094, 490] width 67 height 17
click at [11, 66] on icon at bounding box center [15, 68] width 23 height 23
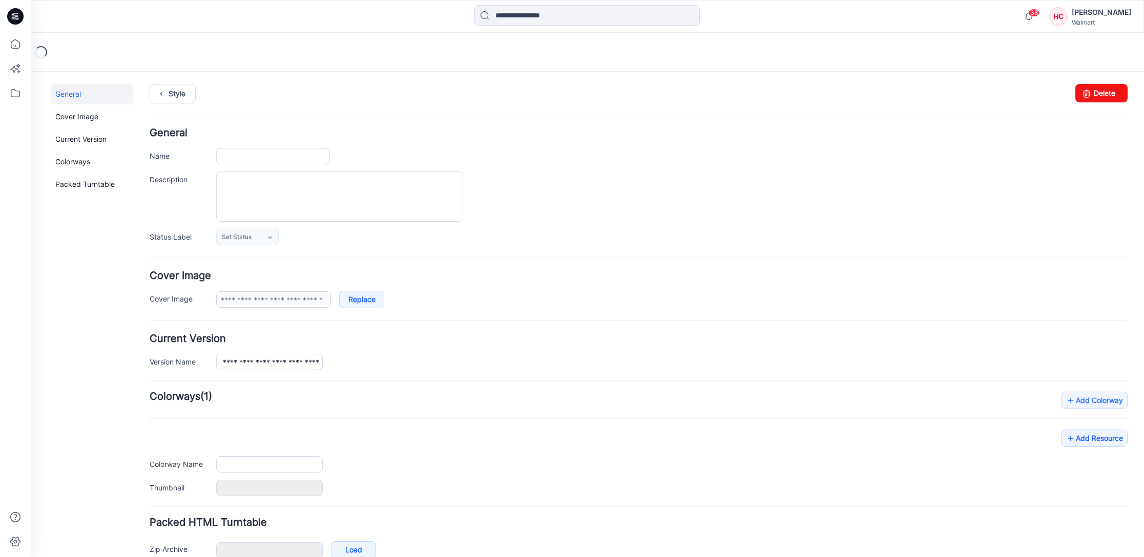
type input "**********"
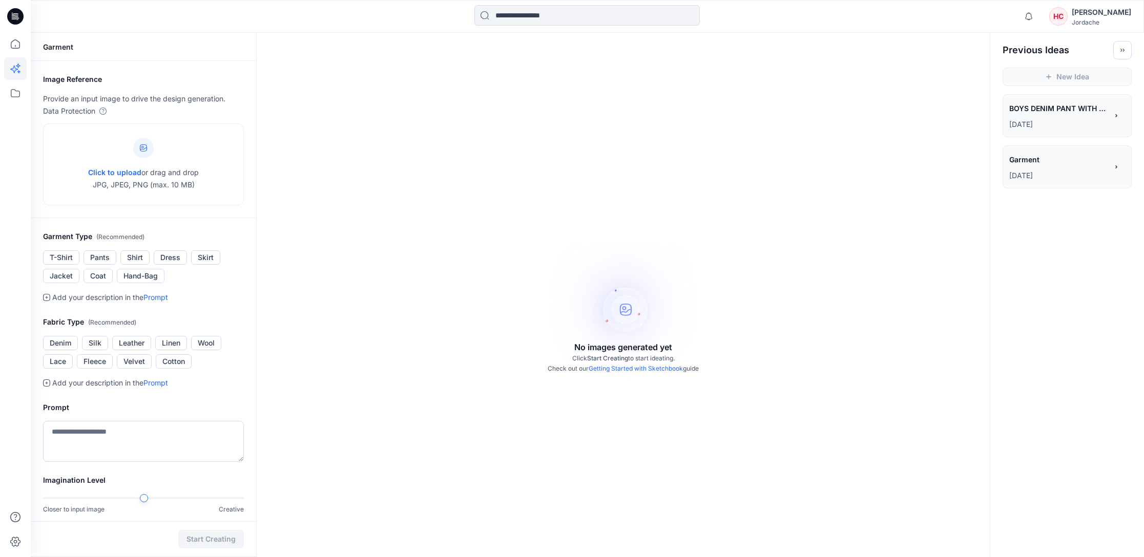
scroll to position [1, 0]
click at [113, 172] on span "Click to upload" at bounding box center [114, 172] width 53 height 9
type input "**********"
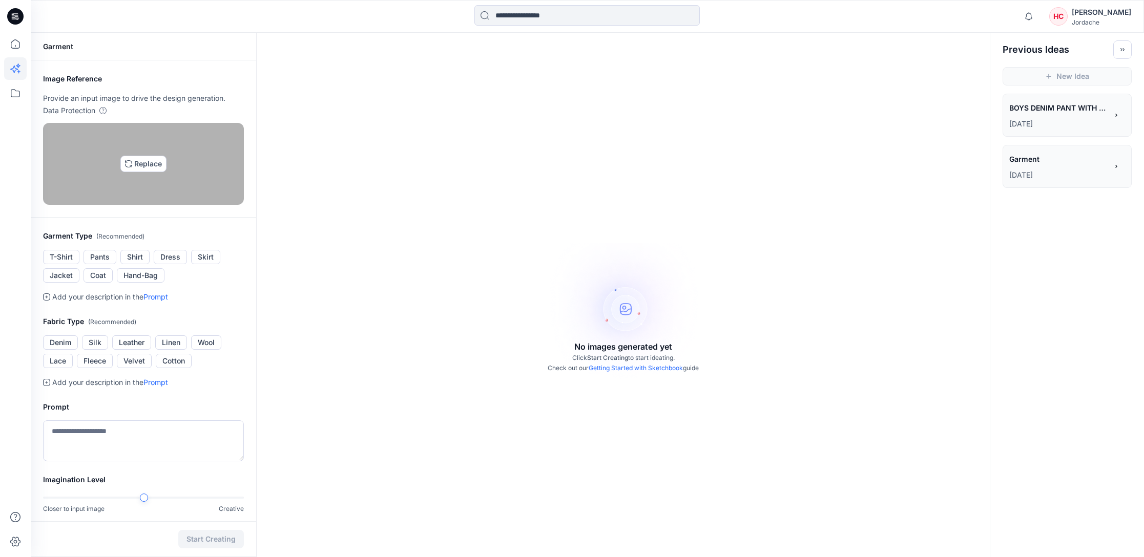
click at [162, 301] on link "Prompt" at bounding box center [155, 297] width 25 height 9
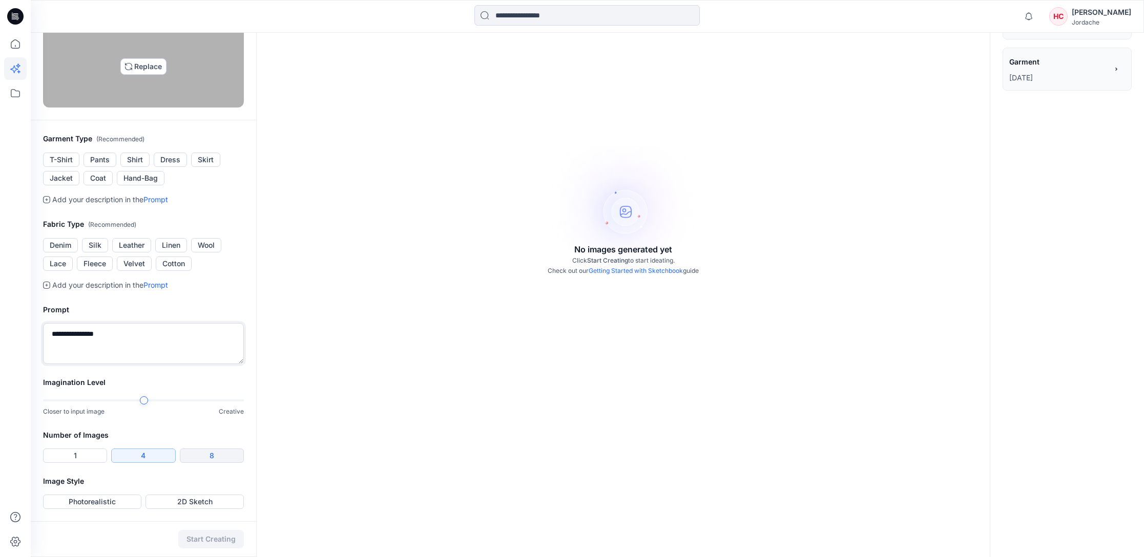
scroll to position [217, 0]
type textarea "**********"
click at [91, 455] on button "1" at bounding box center [75, 456] width 64 height 14
click at [154, 458] on button "4" at bounding box center [143, 456] width 64 height 14
click at [78, 458] on button "1" at bounding box center [75, 456] width 64 height 14
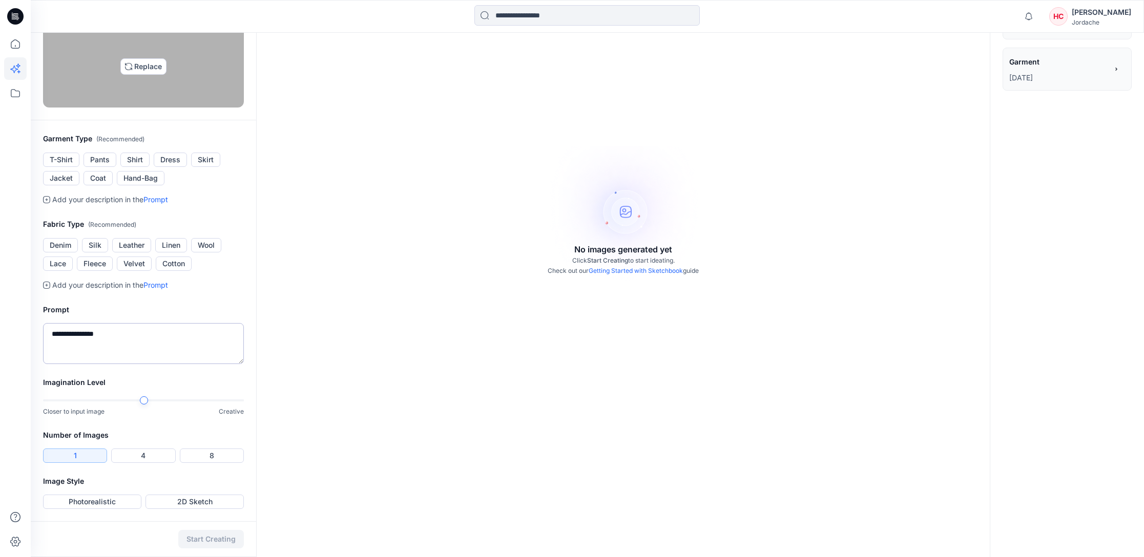
scroll to position [163, 0]
click at [67, 167] on button "T-Shirt" at bounding box center [61, 160] width 36 height 14
click at [173, 271] on button "Cotton" at bounding box center [174, 264] width 36 height 14
click at [96, 167] on button "Pants" at bounding box center [100, 160] width 33 height 14
click at [65, 167] on button "T-Shirt" at bounding box center [61, 160] width 36 height 14
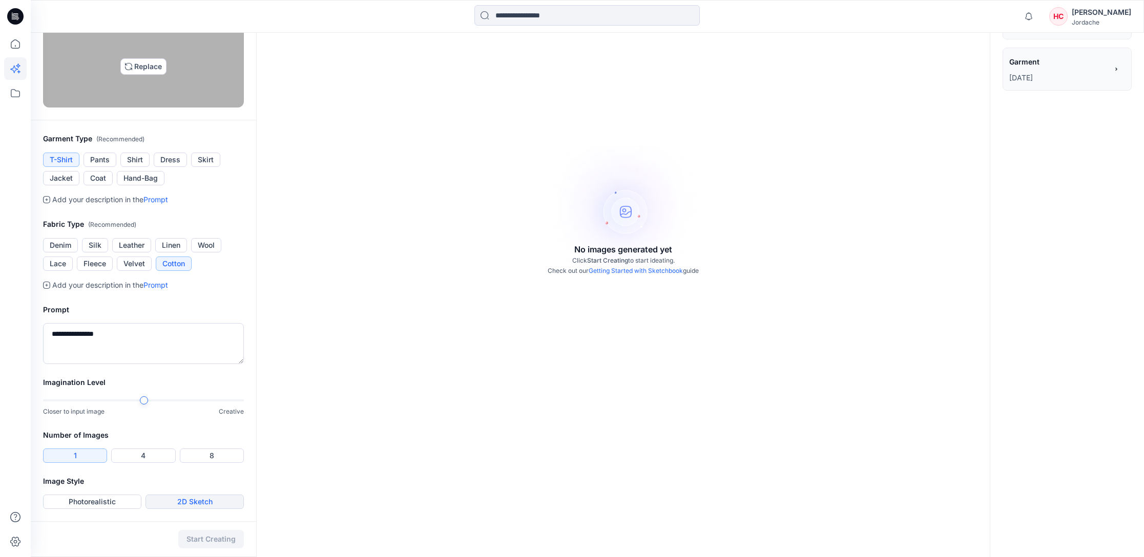
scroll to position [217, 0]
click at [110, 503] on button "Photorealistic" at bounding box center [92, 502] width 98 height 14
click at [229, 535] on button "Start Creating" at bounding box center [211, 539] width 66 height 18
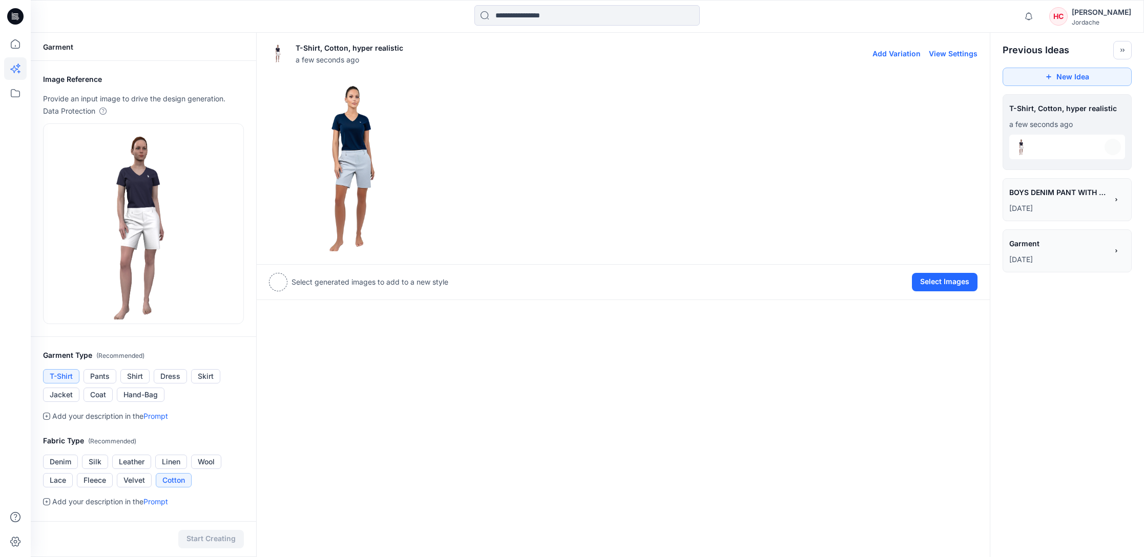
click at [356, 129] on img at bounding box center [355, 164] width 173 height 173
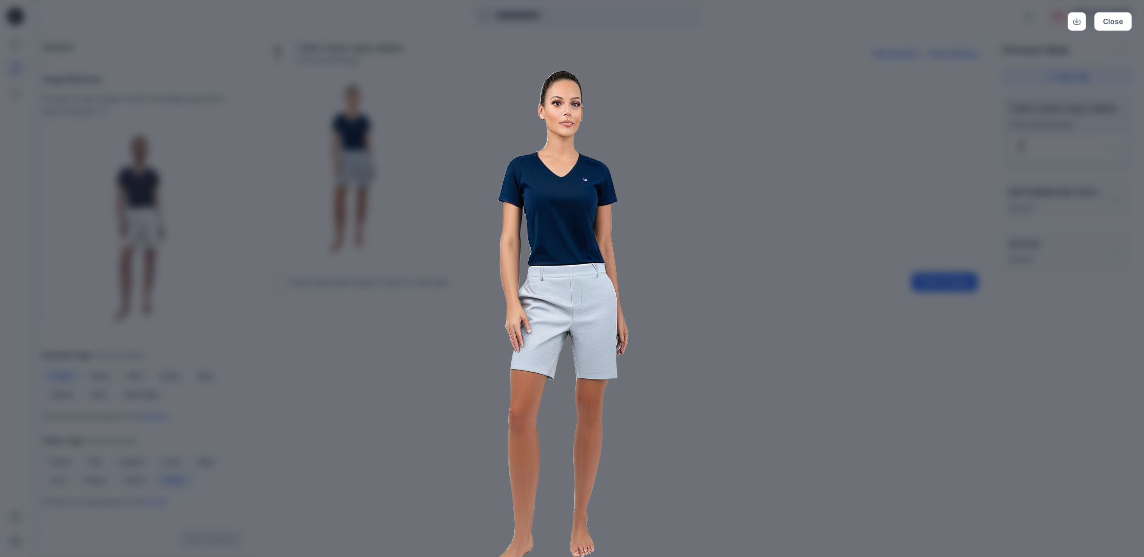
drag, startPoint x: 592, startPoint y: 274, endPoint x: 587, endPoint y: 236, distance: 38.3
click at [587, 233] on img at bounding box center [572, 309] width 525 height 525
drag, startPoint x: 588, startPoint y: 349, endPoint x: 579, endPoint y: 263, distance: 86.5
click at [579, 263] on img at bounding box center [572, 309] width 525 height 525
click at [1077, 25] on icon "Download" at bounding box center [1076, 21] width 7 height 5
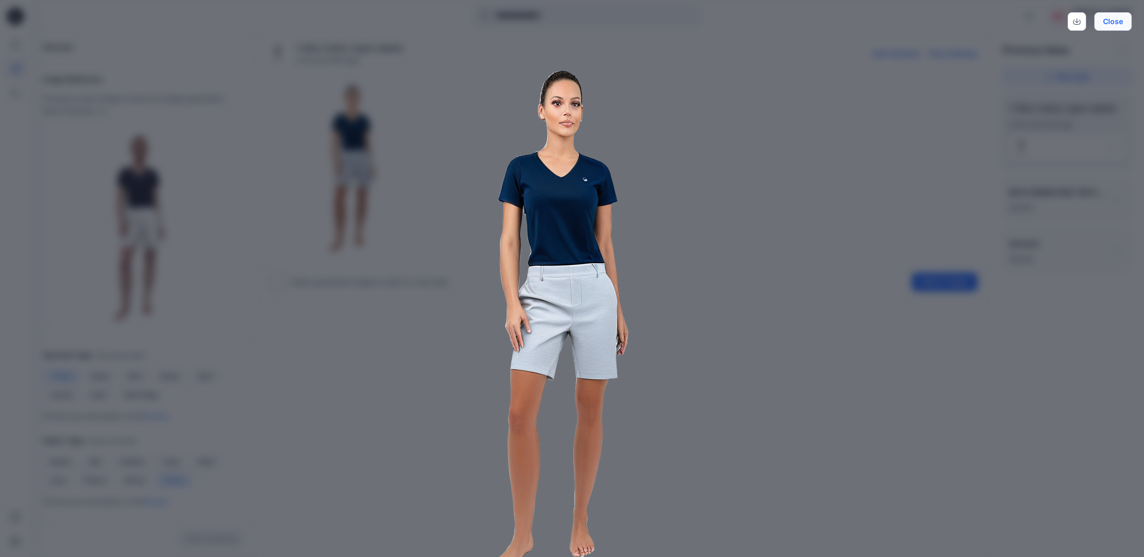
click at [1112, 25] on button "Close" at bounding box center [1112, 21] width 37 height 18
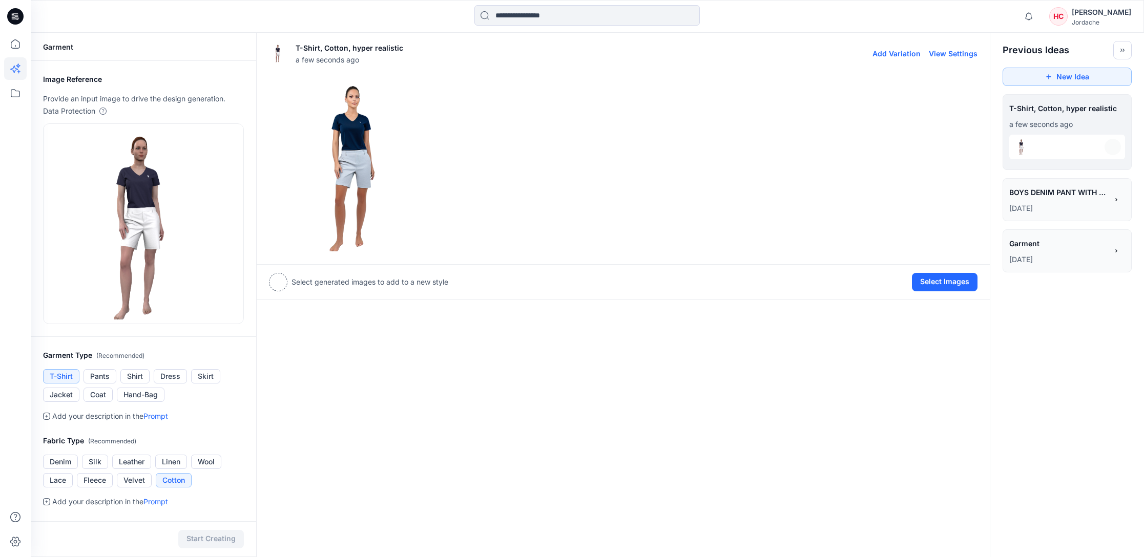
scroll to position [-1, 1]
click at [955, 53] on button "View Settings" at bounding box center [953, 51] width 49 height 9
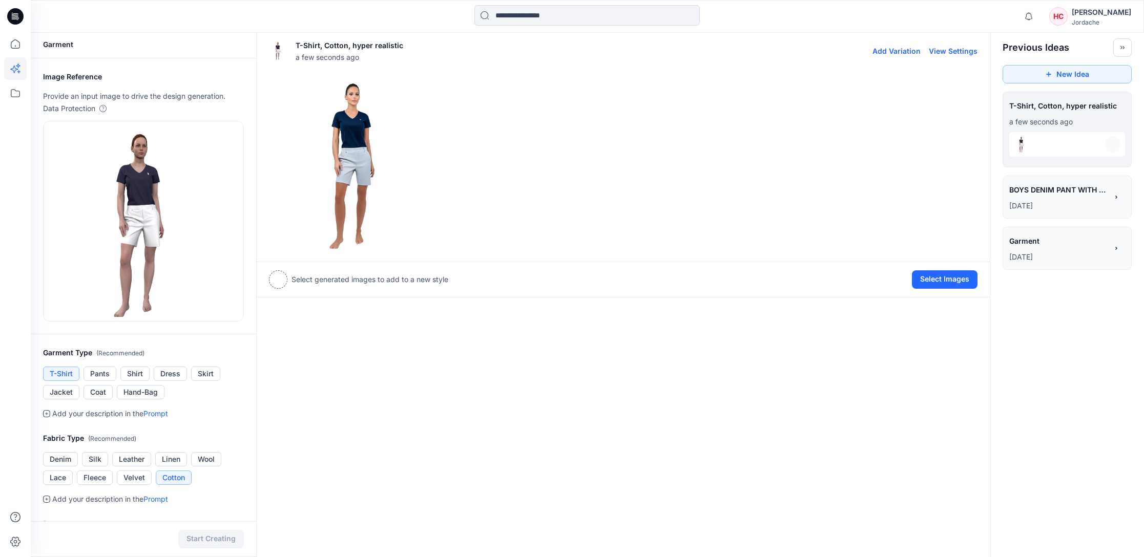
scroll to position [2, 0]
click at [940, 51] on button "View Settings" at bounding box center [953, 52] width 49 height 9
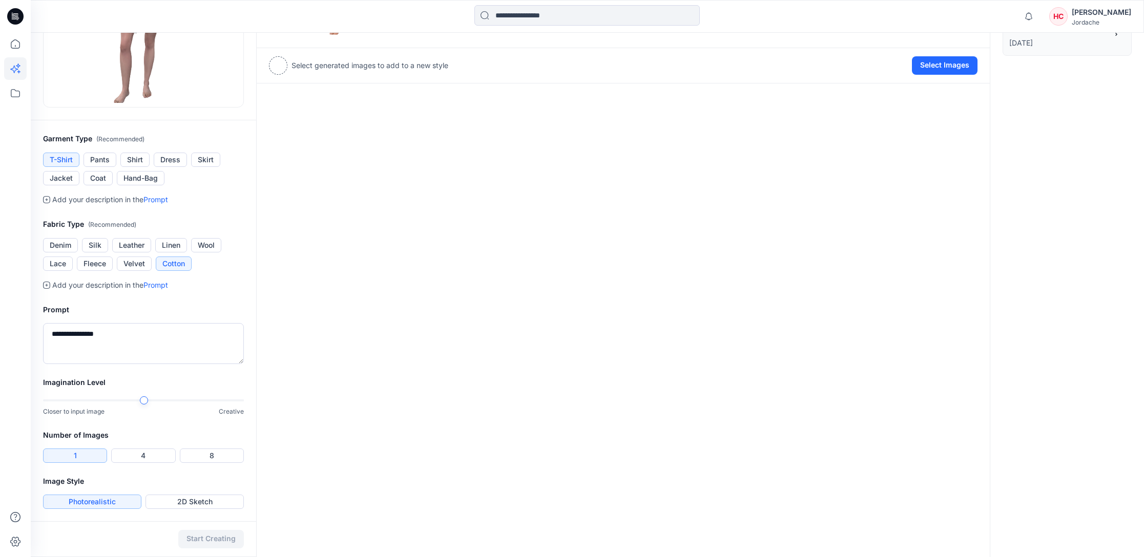
scroll to position [217, 1]
click at [261, 399] on div "**********" at bounding box center [587, 186] width 1113 height 741
drag, startPoint x: 215, startPoint y: 542, endPoint x: 348, endPoint y: 466, distance: 153.3
click at [351, 467] on div "**********" at bounding box center [587, 186] width 1113 height 741
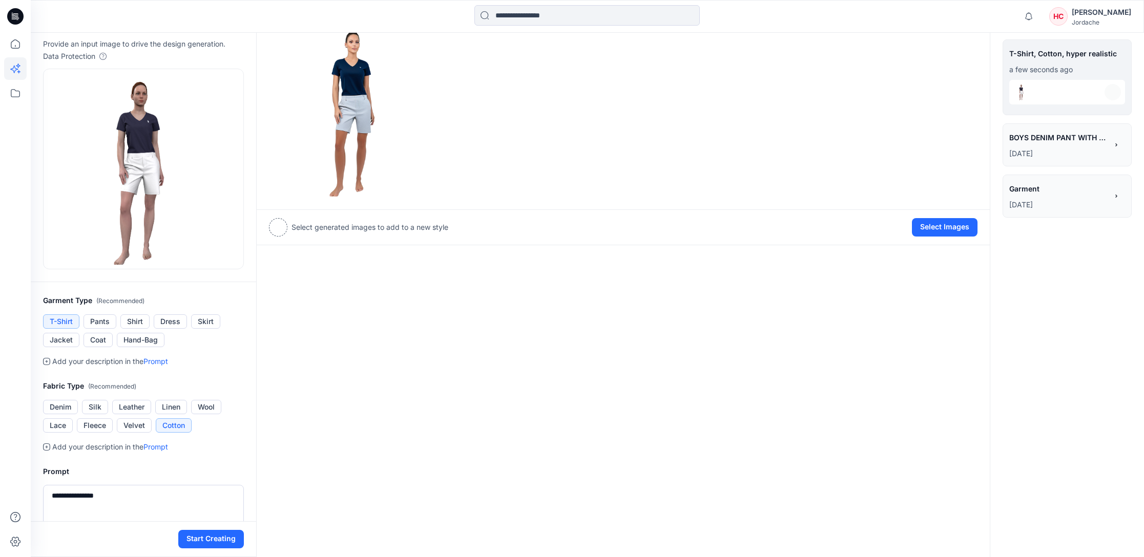
scroll to position [54, 0]
click at [219, 541] on button "Start Creating" at bounding box center [211, 539] width 66 height 18
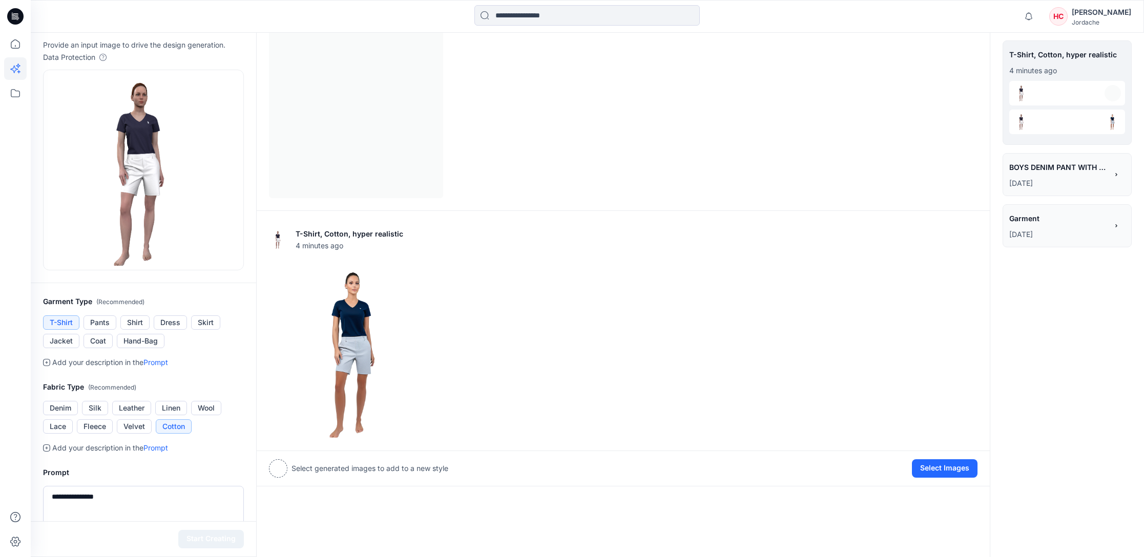
scroll to position [4, 0]
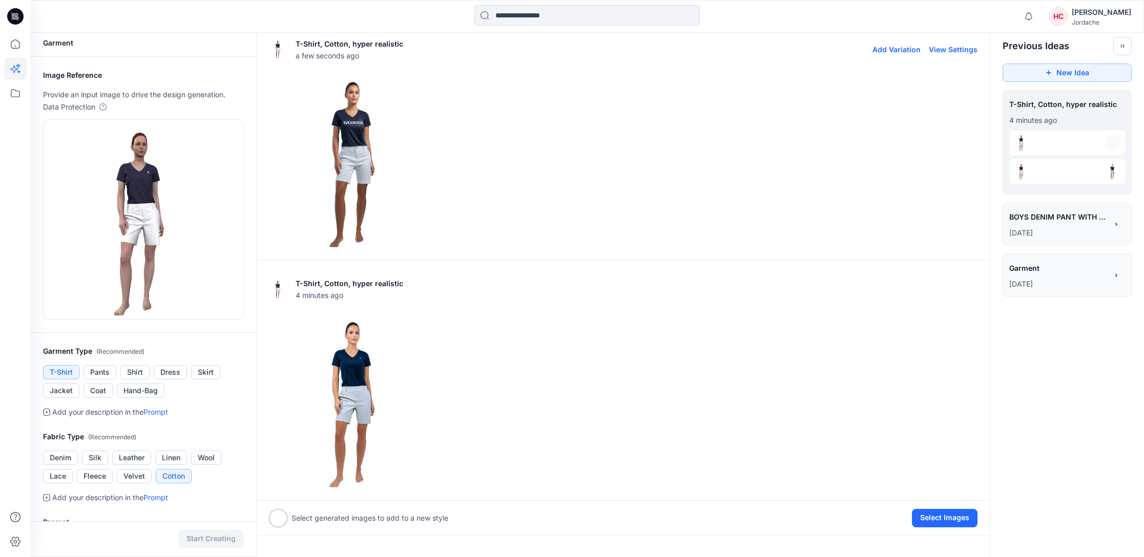
click at [355, 137] on img at bounding box center [355, 160] width 173 height 173
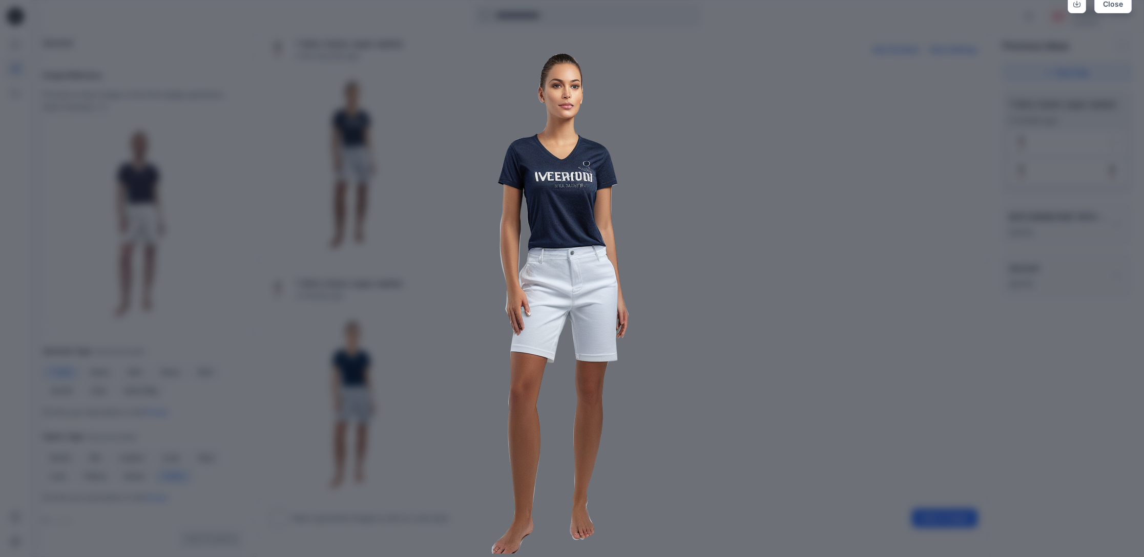
scroll to position [18, 0]
click at [679, 184] on img at bounding box center [572, 291] width 525 height 525
click at [1112, 5] on button "Close" at bounding box center [1112, 3] width 37 height 18
